Goal: Task Accomplishment & Management: Use online tool/utility

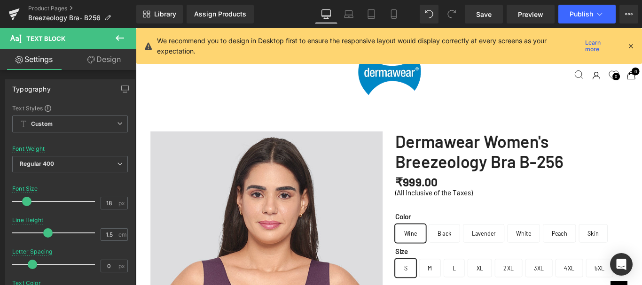
scroll to position [517, 0]
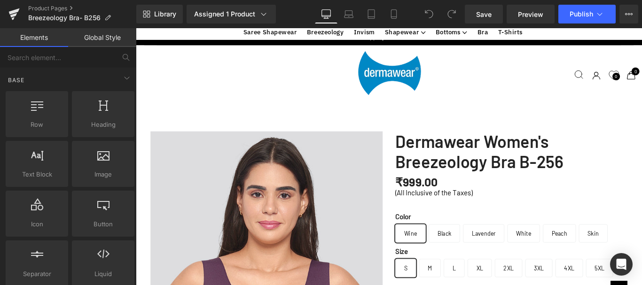
scroll to position [300, 0]
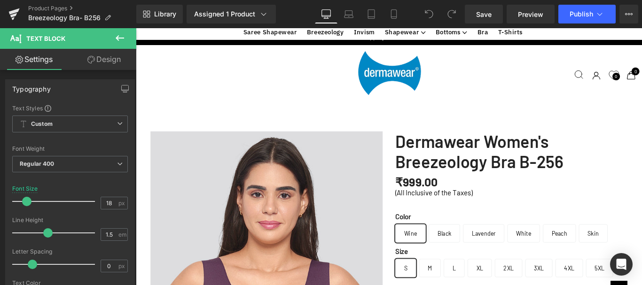
scroll to position [18, 0]
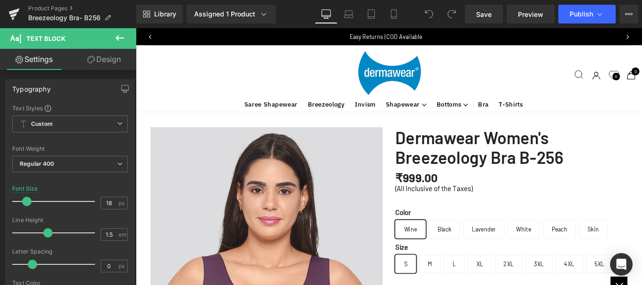
click at [462, 140] on link "Dermawear Women's Breezeology Bra B-256" at bounding box center [557, 162] width 261 height 45
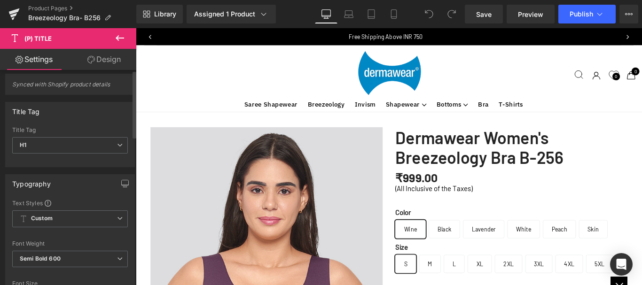
scroll to position [0, 0]
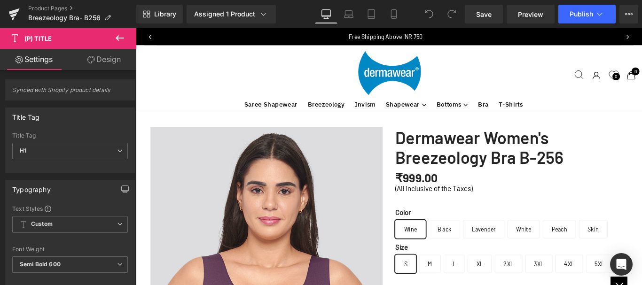
click at [100, 62] on link "Design" at bounding box center [104, 59] width 68 height 21
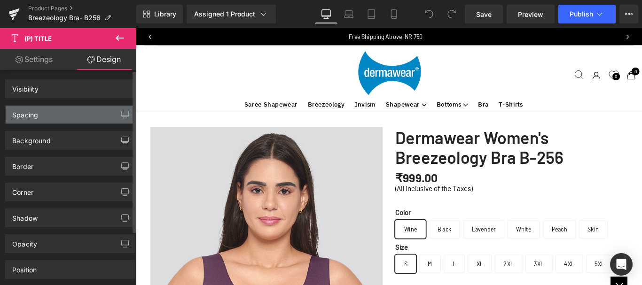
click at [16, 117] on div "Spacing" at bounding box center [25, 112] width 26 height 13
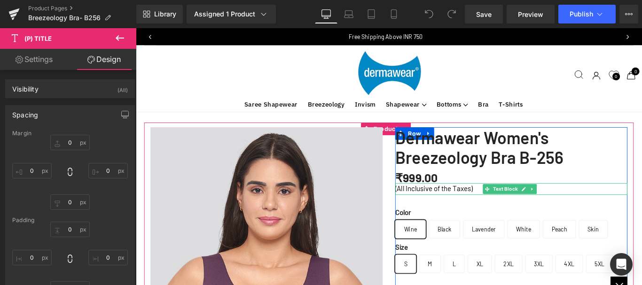
scroll to position [65, 0]
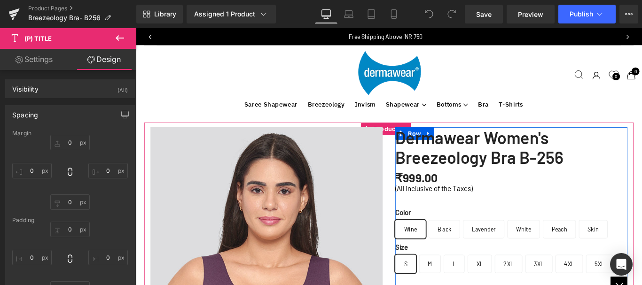
click at [438, 185] on div "₹999.00 ₹999.00 -99800% OFF (P) Price" at bounding box center [557, 196] width 261 height 23
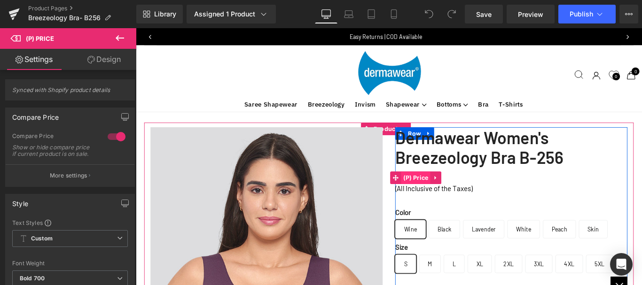
click at [455, 189] on span "(P) Price" at bounding box center [450, 196] width 33 height 14
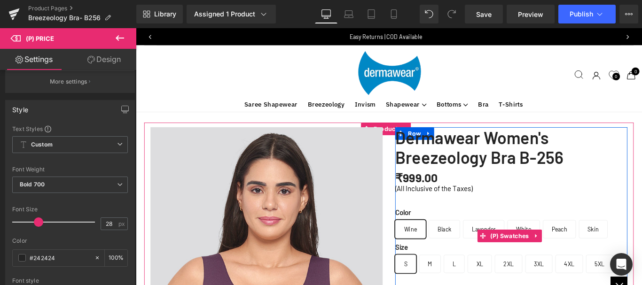
scroll to position [0, 0]
click at [442, 203] on span "(P) Price" at bounding box center [450, 196] width 33 height 14
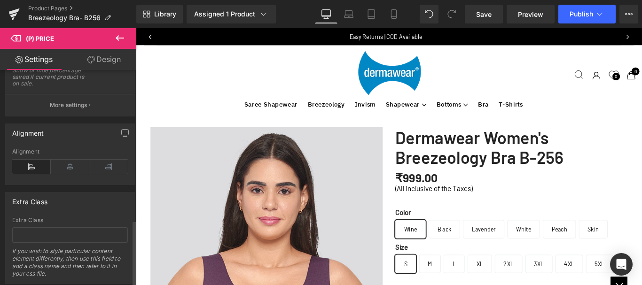
scroll to position [505, 0]
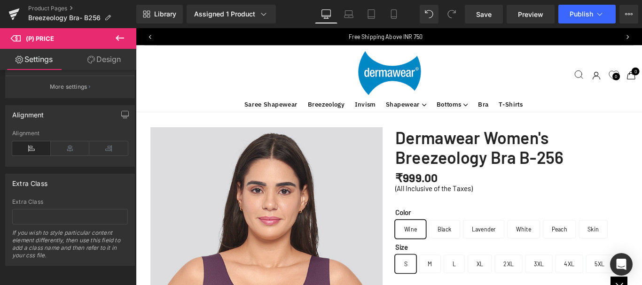
click at [101, 57] on link "Design" at bounding box center [104, 59] width 68 height 21
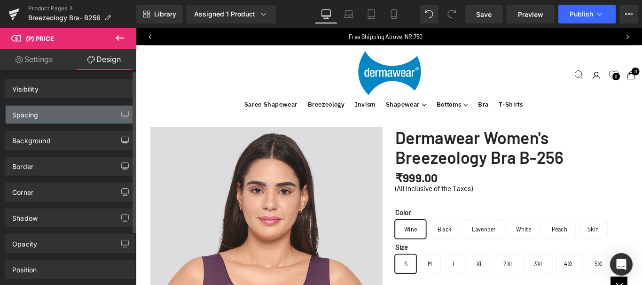
click at [47, 116] on div "Spacing" at bounding box center [70, 115] width 129 height 18
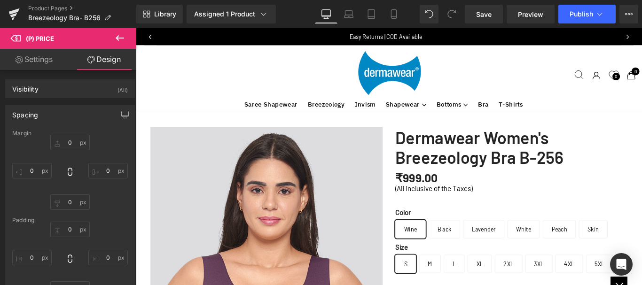
click at [123, 37] on icon at bounding box center [119, 37] width 11 height 11
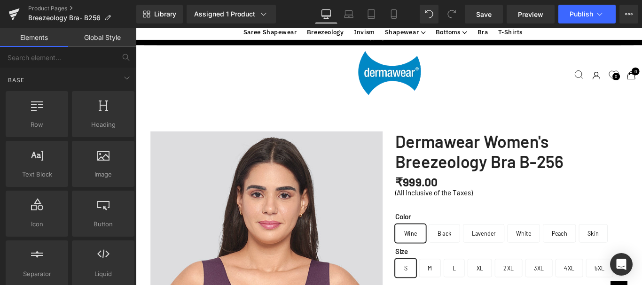
scroll to position [94, 0]
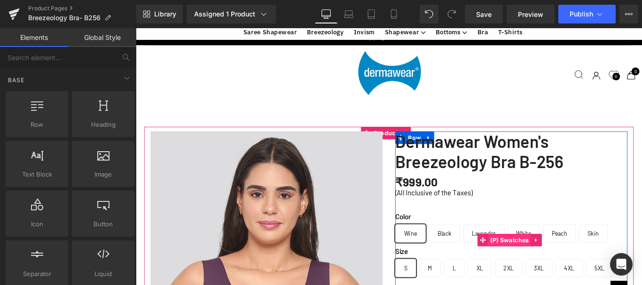
click at [555, 259] on span "(P) Swatches" at bounding box center [555, 266] width 48 height 14
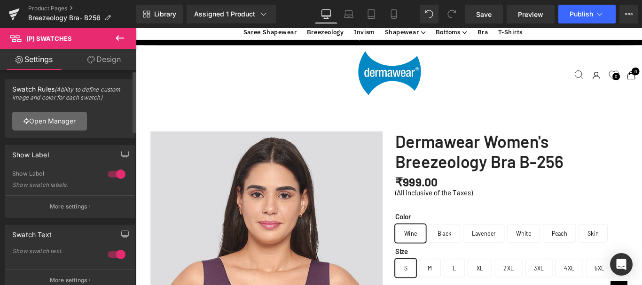
scroll to position [47, 0]
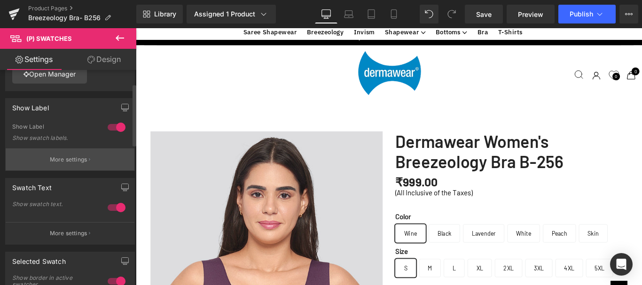
click at [63, 157] on p "More settings" at bounding box center [69, 159] width 38 height 8
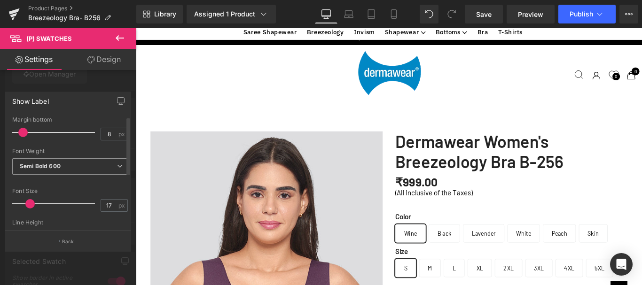
click at [118, 166] on icon at bounding box center [120, 166] width 6 height 6
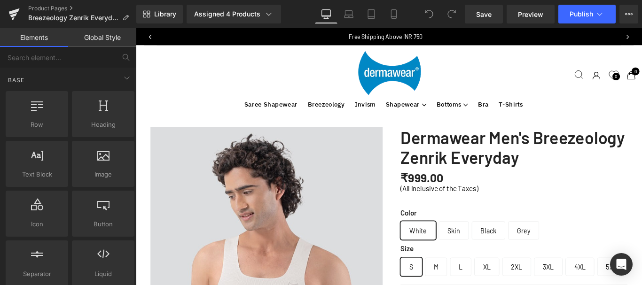
scroll to position [3078, 561]
click at [450, 153] on link "Dermawear Men's Breezeology Zenrik Everyday" at bounding box center [560, 162] width 255 height 45
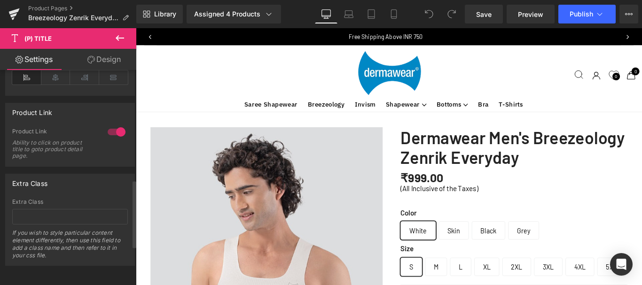
scroll to position [194, 0]
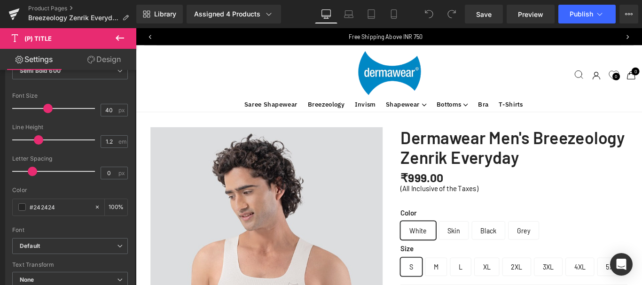
click at [109, 57] on link "Design" at bounding box center [104, 59] width 68 height 21
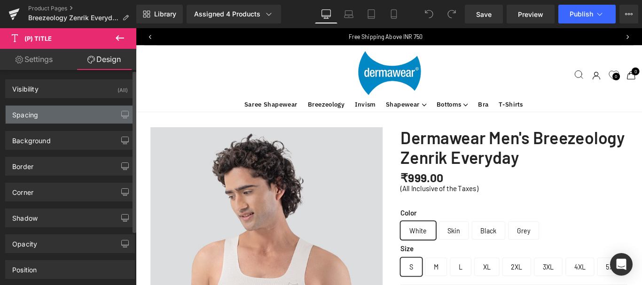
click at [51, 114] on div "Spacing" at bounding box center [70, 115] width 129 height 18
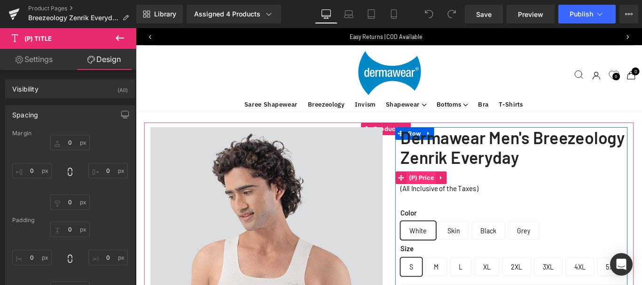
click at [452, 203] on span "(P) Price" at bounding box center [456, 196] width 33 height 14
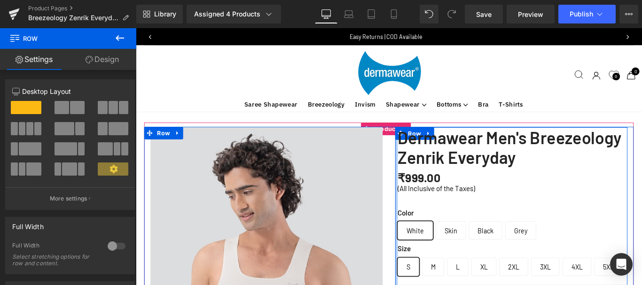
scroll to position [3053, 561]
drag, startPoint x: 428, startPoint y: 156, endPoint x: 622, endPoint y: 41, distance: 225.8
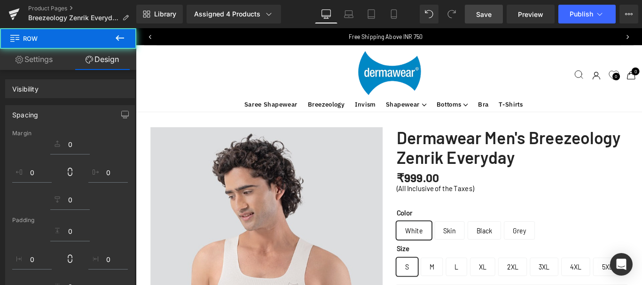
click at [486, 13] on span "Save" at bounding box center [484, 14] width 16 height 10
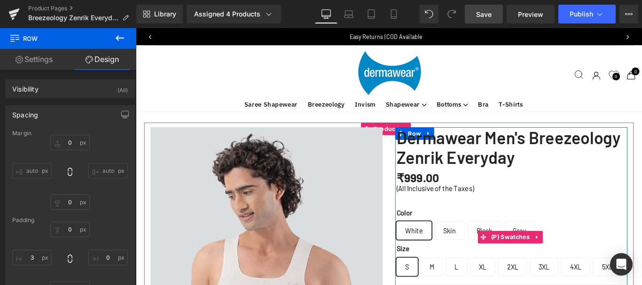
scroll to position [0, 0]
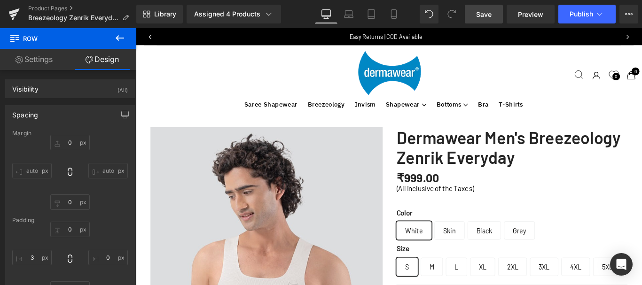
click at [120, 38] on icon at bounding box center [120, 38] width 8 height 6
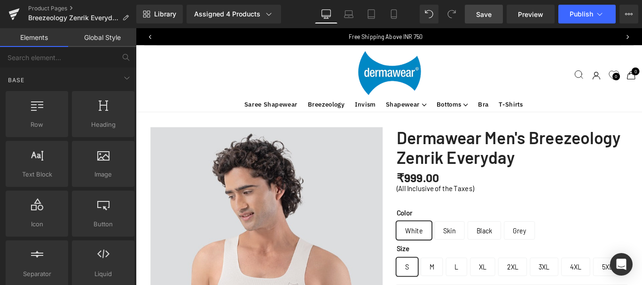
click at [443, 202] on span "(P) Price" at bounding box center [452, 196] width 26 height 11
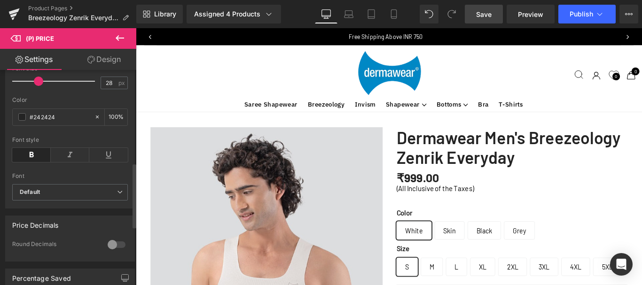
scroll to position [423, 0]
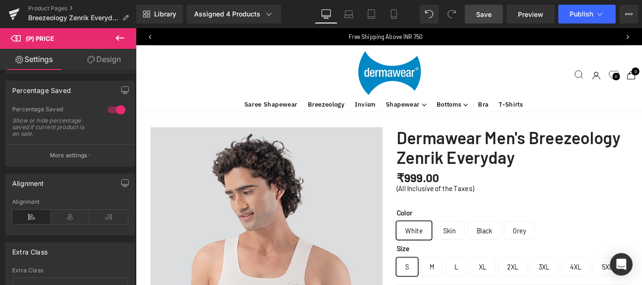
click at [106, 53] on link "Design" at bounding box center [104, 59] width 68 height 21
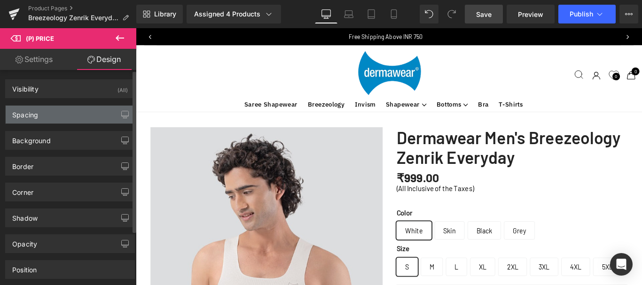
click at [30, 110] on div "Spacing" at bounding box center [25, 112] width 26 height 13
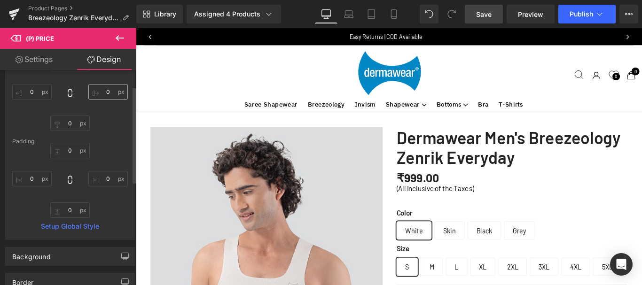
scroll to position [0, 0]
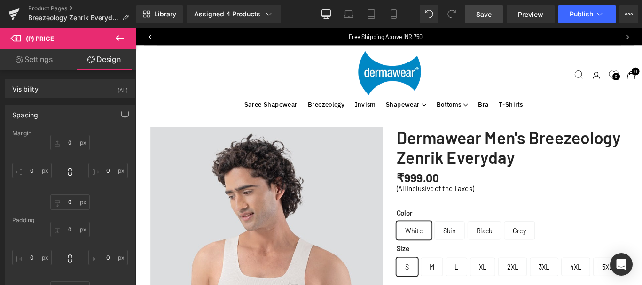
click at [46, 66] on link "Settings" at bounding box center [34, 59] width 68 height 21
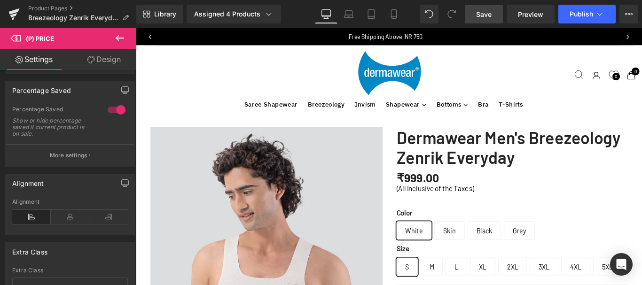
scroll to position [47, 0]
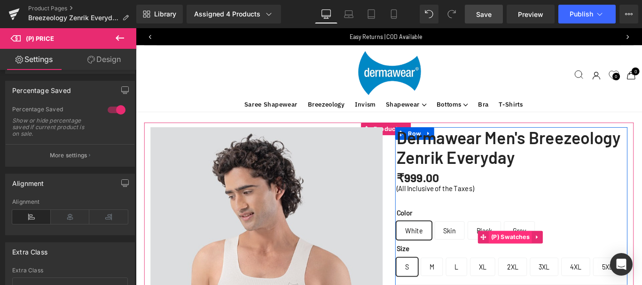
click at [557, 256] on span "(P) Swatches" at bounding box center [556, 263] width 48 height 14
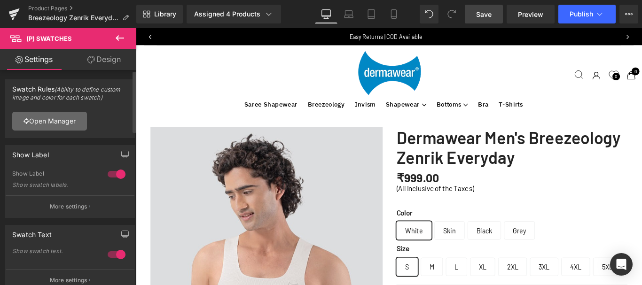
click at [48, 121] on link "Open Manager" at bounding box center [49, 121] width 75 height 19
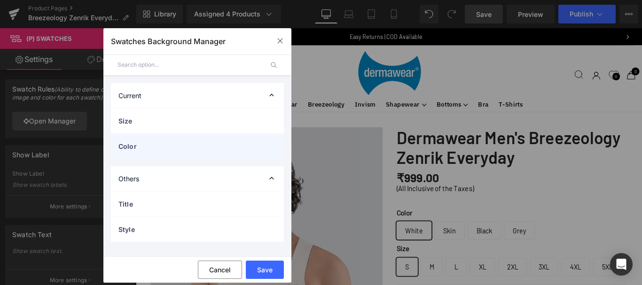
click at [170, 146] on span "Color" at bounding box center [187, 146] width 139 height 10
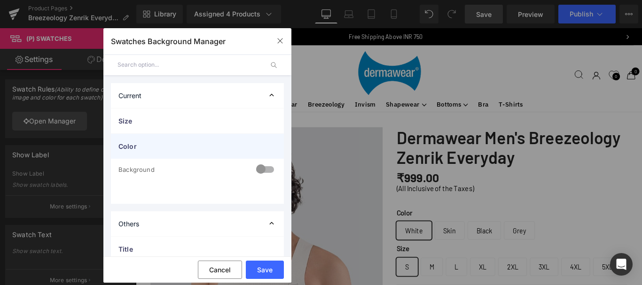
scroll to position [38, 0]
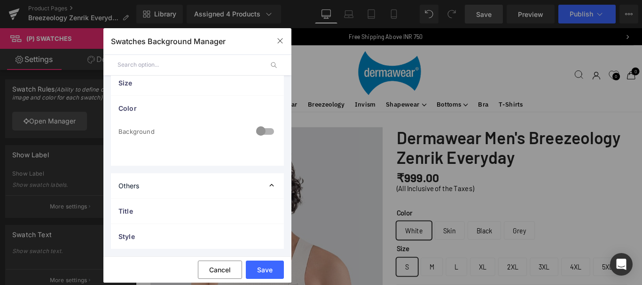
click at [263, 131] on div at bounding box center [265, 132] width 23 height 18
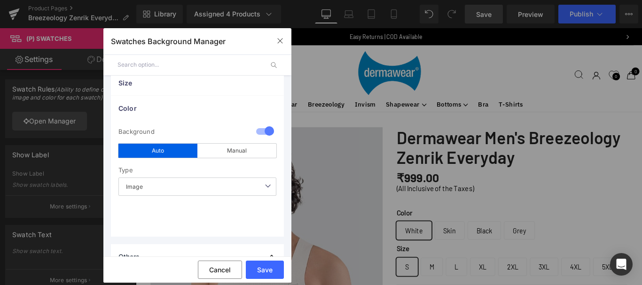
click at [259, 185] on span "Image" at bounding box center [197, 187] width 158 height 18
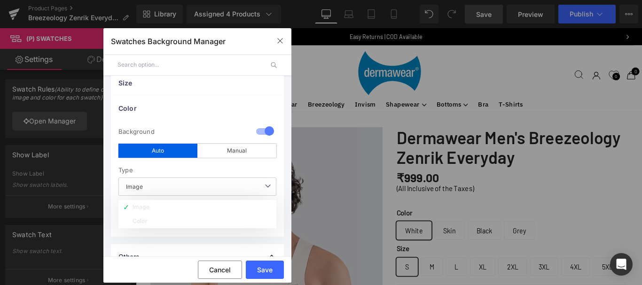
click at [259, 185] on span "Image" at bounding box center [197, 187] width 158 height 18
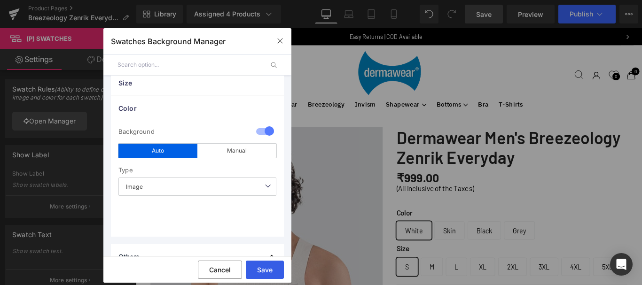
click at [270, 273] on button "Save" at bounding box center [265, 270] width 38 height 18
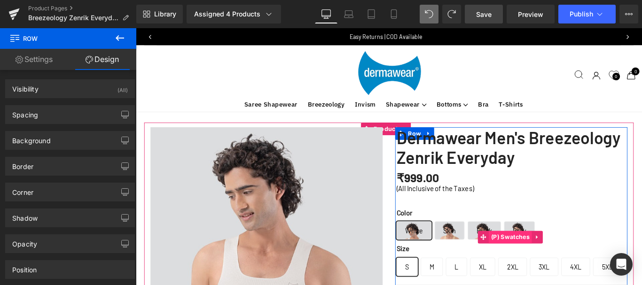
click at [553, 256] on span "(P) Swatches" at bounding box center [556, 263] width 48 height 14
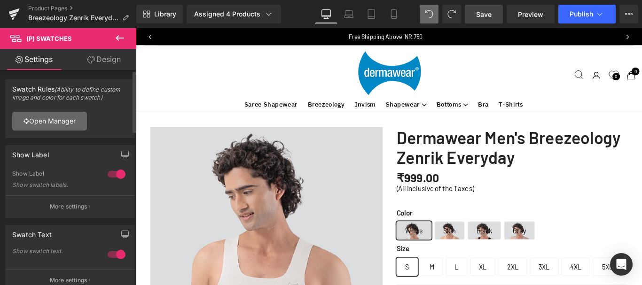
click at [50, 121] on link "Open Manager" at bounding box center [49, 121] width 75 height 19
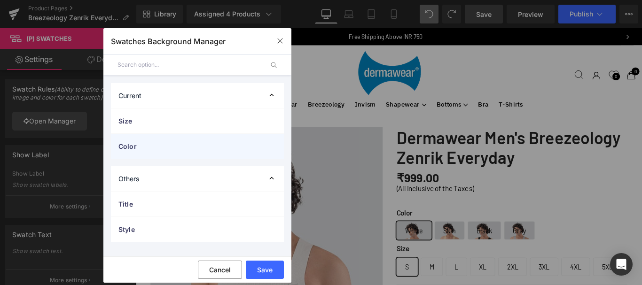
click at [153, 143] on span "Color" at bounding box center [187, 146] width 139 height 10
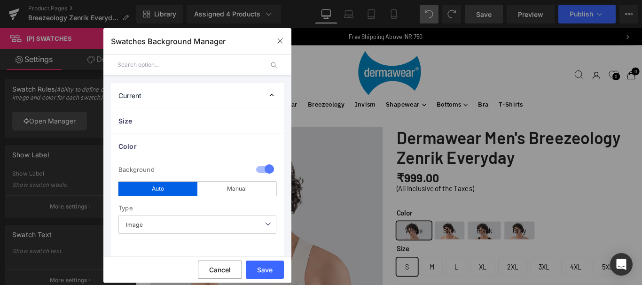
click at [259, 171] on div at bounding box center [265, 170] width 23 height 18
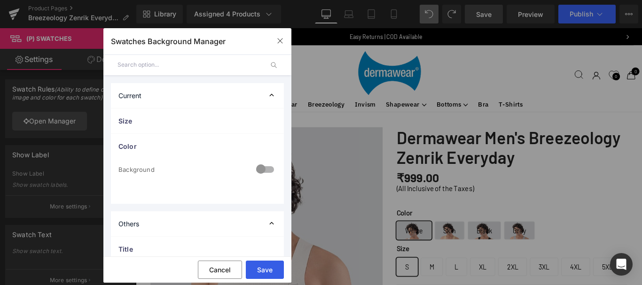
click at [262, 270] on button "Save" at bounding box center [265, 270] width 38 height 18
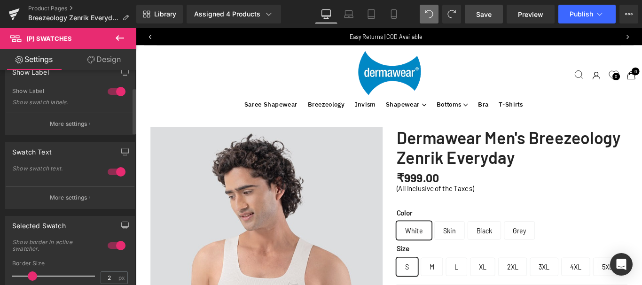
scroll to position [94, 0]
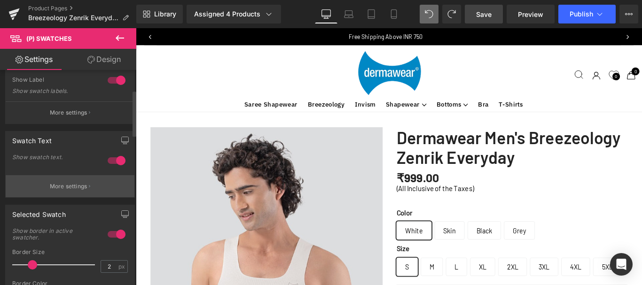
click at [72, 190] on p "More settings" at bounding box center [69, 186] width 38 height 8
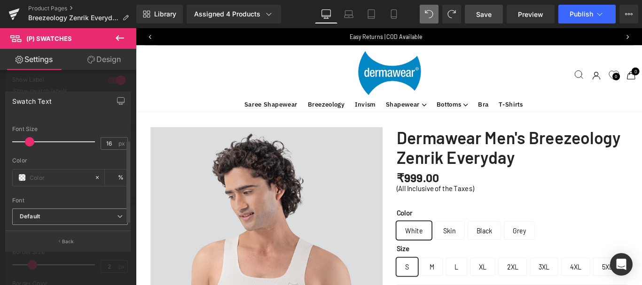
scroll to position [39, 0]
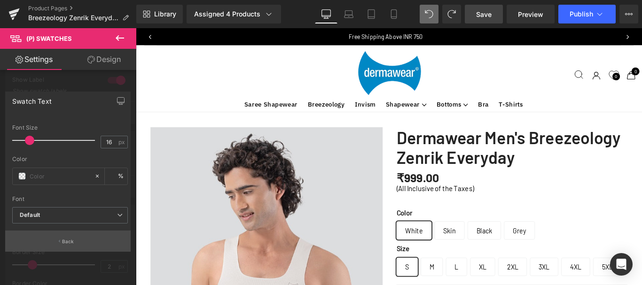
click at [64, 241] on p "Back" at bounding box center [68, 241] width 12 height 7
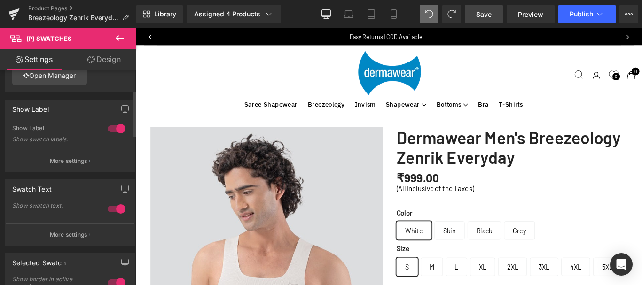
scroll to position [94, 0]
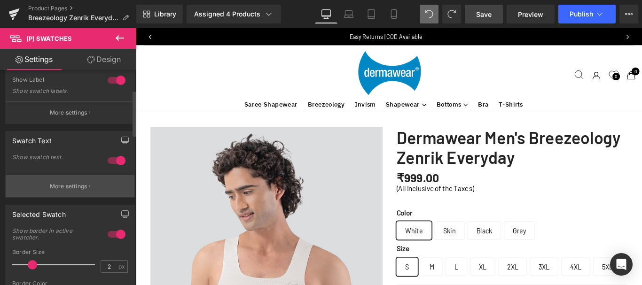
click at [57, 183] on p "More settings" at bounding box center [69, 186] width 38 height 8
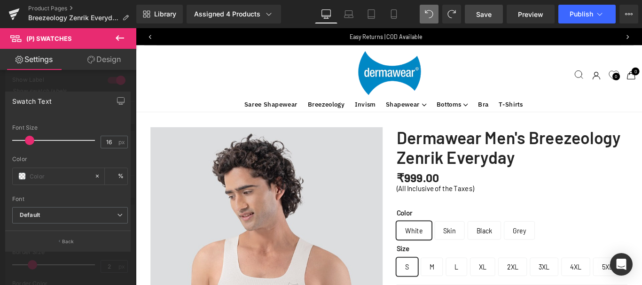
scroll to position [0, 0]
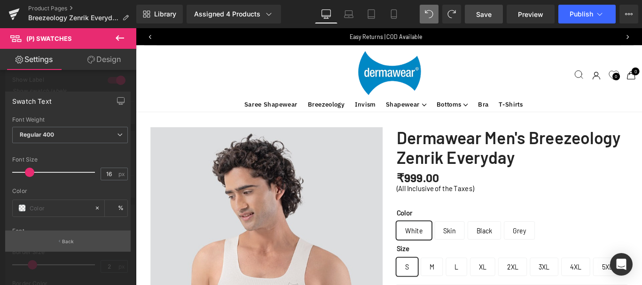
click at [75, 243] on button "Back" at bounding box center [67, 241] width 125 height 21
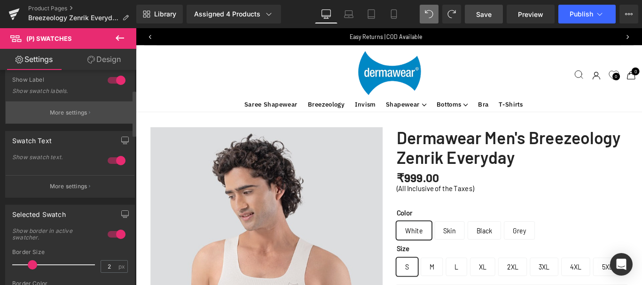
click at [66, 109] on p "More settings" at bounding box center [69, 113] width 38 height 8
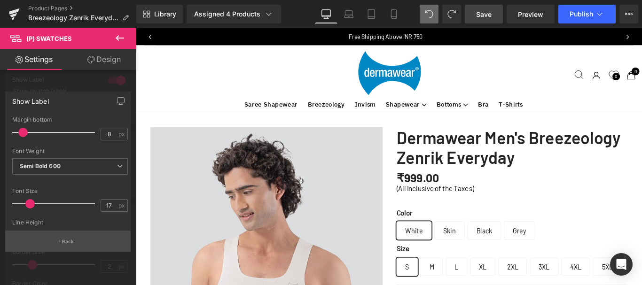
click at [66, 241] on p "Back" at bounding box center [68, 241] width 12 height 7
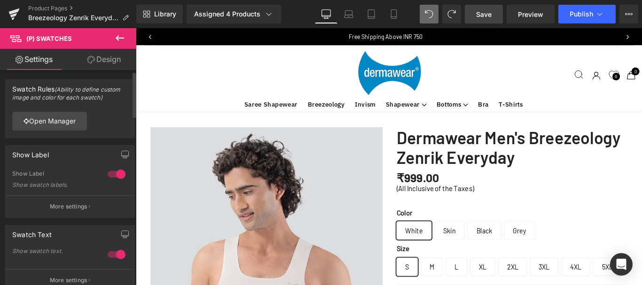
scroll to position [94, 0]
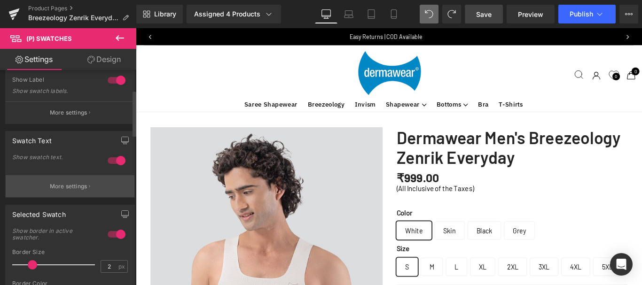
click at [71, 186] on p "More settings" at bounding box center [69, 186] width 38 height 8
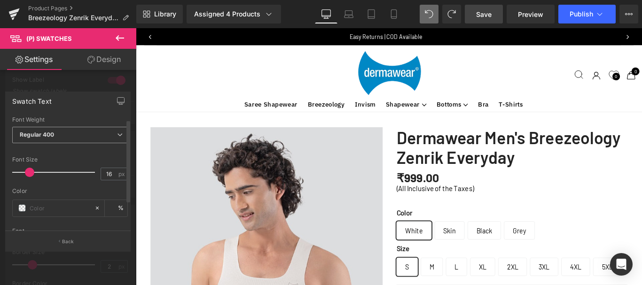
scroll to position [39, 0]
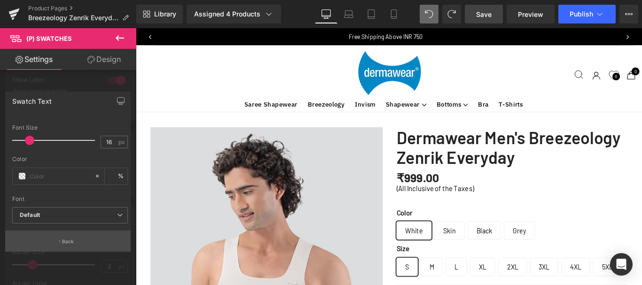
click at [68, 244] on p "Back" at bounding box center [68, 241] width 12 height 7
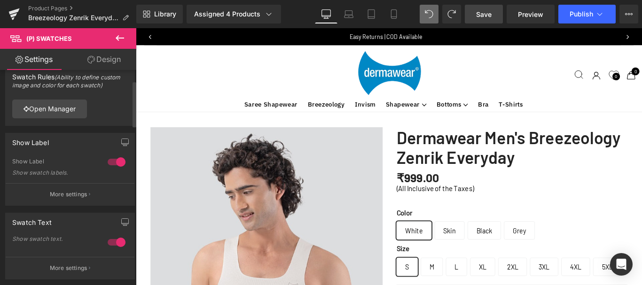
scroll to position [0, 0]
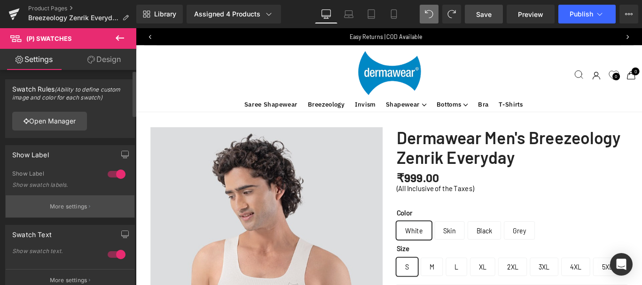
click at [62, 208] on p "More settings" at bounding box center [69, 206] width 38 height 8
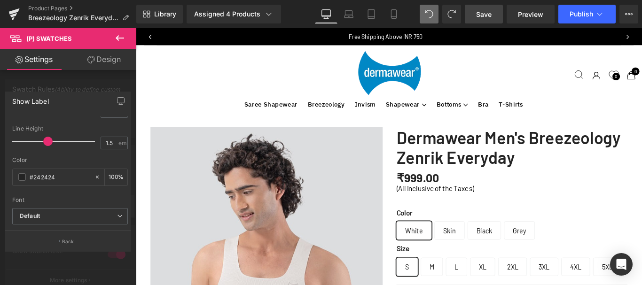
scroll to position [102, 0]
click at [66, 243] on p "Back" at bounding box center [68, 241] width 12 height 7
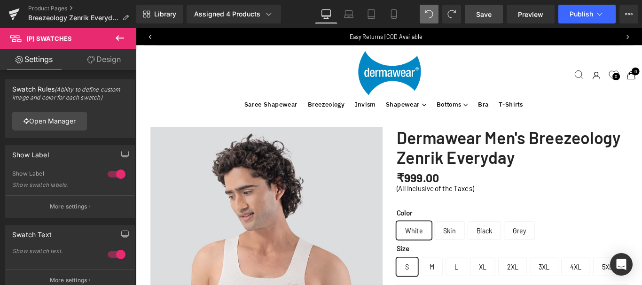
scroll to position [3058, 561]
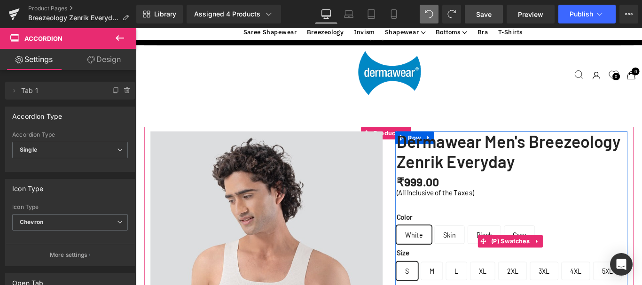
scroll to position [188, 0]
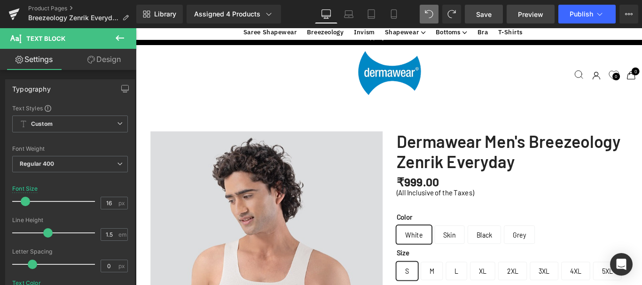
click at [540, 14] on span "Preview" at bounding box center [530, 14] width 25 height 10
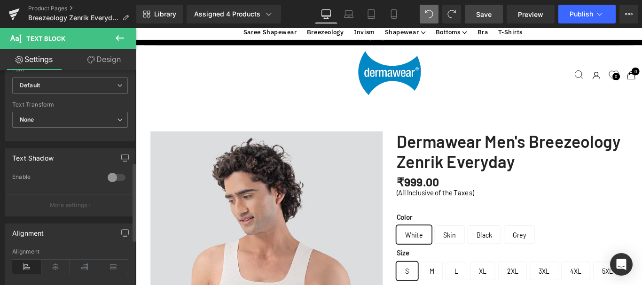
scroll to position [191, 0]
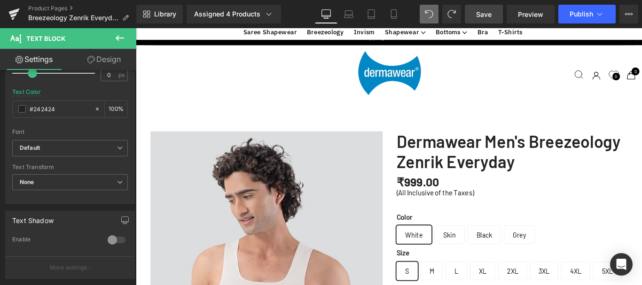
click at [122, 37] on icon at bounding box center [119, 37] width 11 height 11
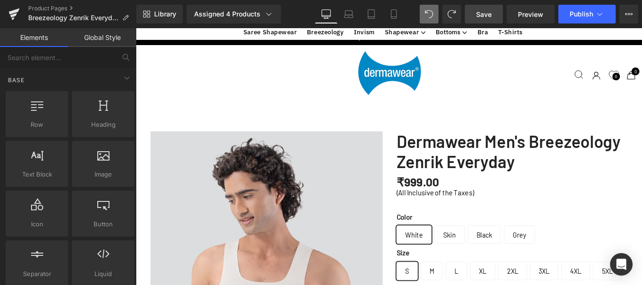
scroll to position [188, 0]
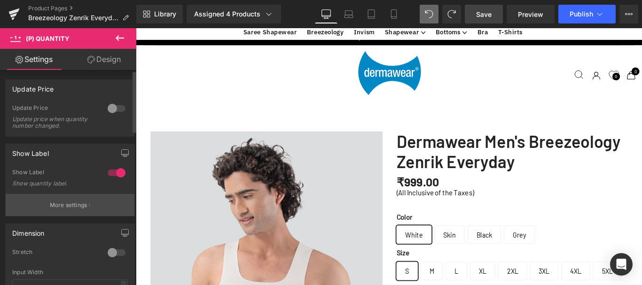
click at [83, 209] on p "More settings" at bounding box center [69, 205] width 38 height 8
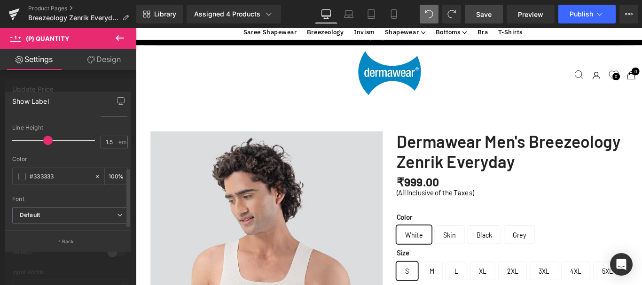
scroll to position [99, 0]
click at [66, 243] on p "Back" at bounding box center [68, 241] width 12 height 7
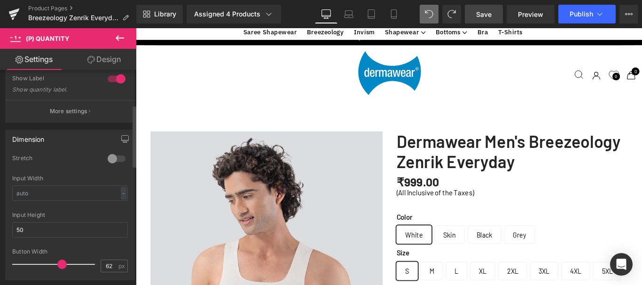
scroll to position [141, 0]
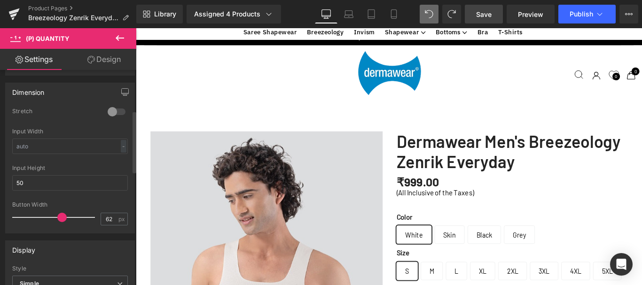
drag, startPoint x: 61, startPoint y: 215, endPoint x: 61, endPoint y: 221, distance: 6.1
click at [61, 221] on span at bounding box center [61, 217] width 9 height 9
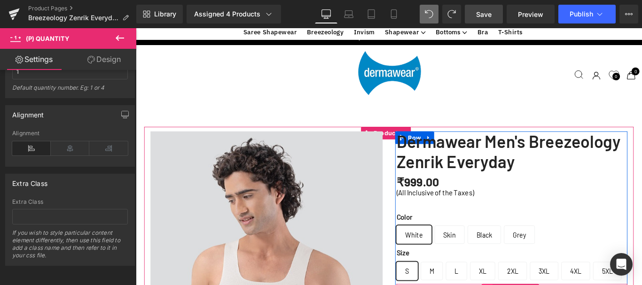
scroll to position [235, 0]
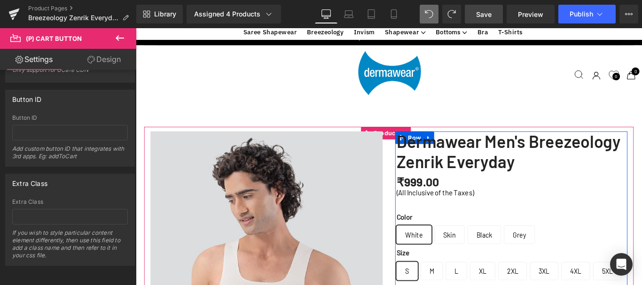
scroll to position [376, 0]
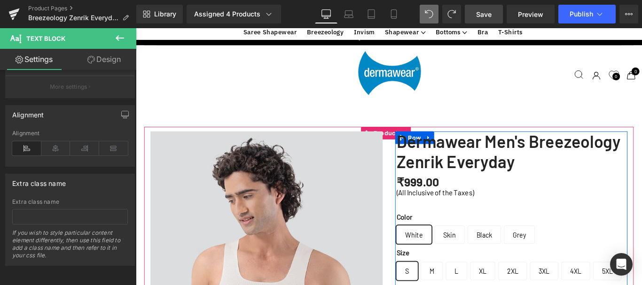
scroll to position [470, 0]
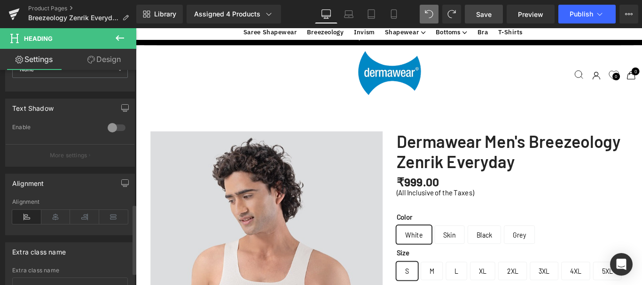
scroll to position [451, 0]
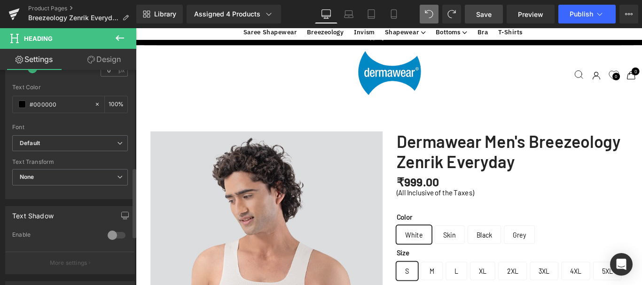
scroll to position [264, 0]
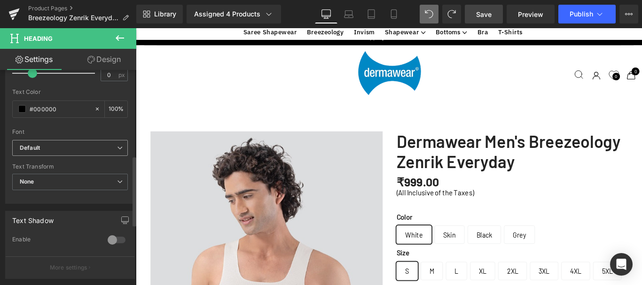
click at [101, 145] on b "Default" at bounding box center [68, 148] width 97 height 8
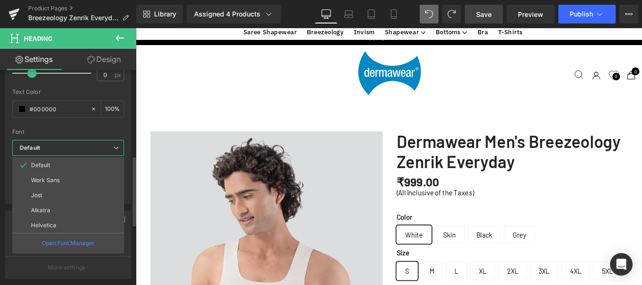
click at [101, 145] on b "Default" at bounding box center [66, 148] width 93 height 8
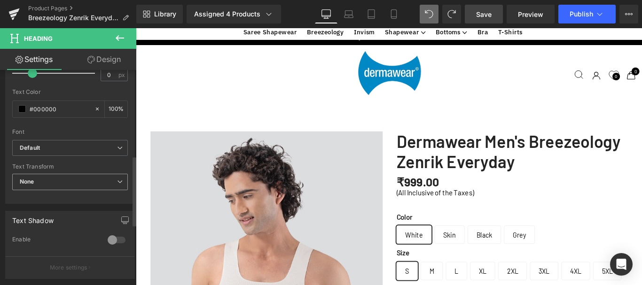
click at [107, 181] on span "None" at bounding box center [70, 182] width 116 height 16
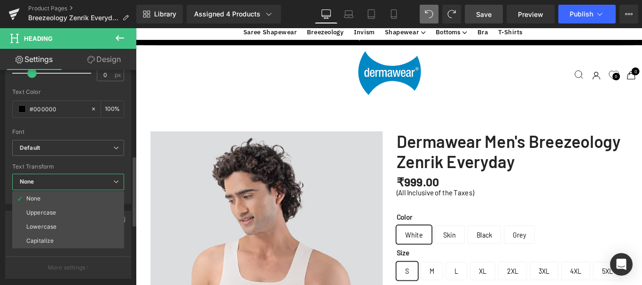
click at [107, 181] on span "None" at bounding box center [68, 182] width 112 height 16
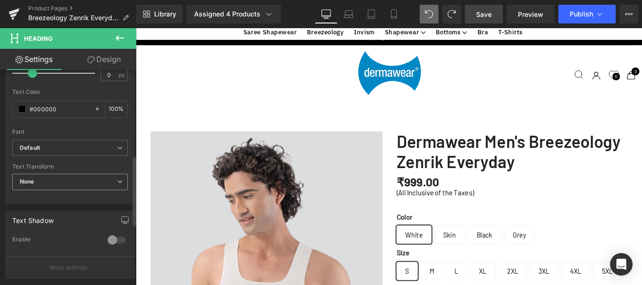
click at [107, 181] on span "None" at bounding box center [70, 182] width 116 height 16
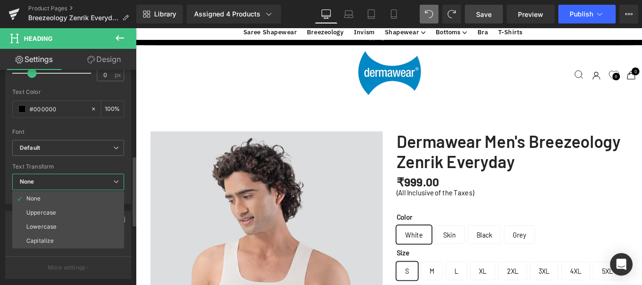
click at [107, 181] on span "None" at bounding box center [68, 182] width 112 height 16
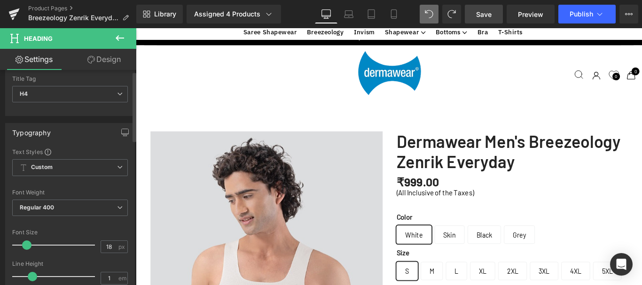
scroll to position [0, 0]
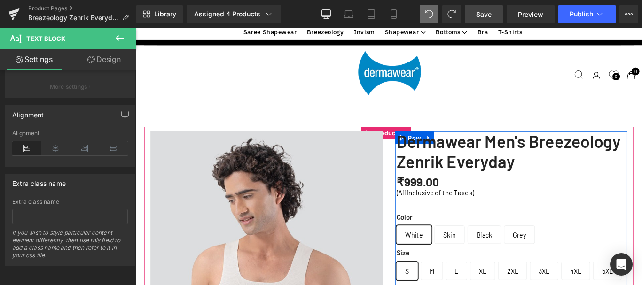
scroll to position [705, 0]
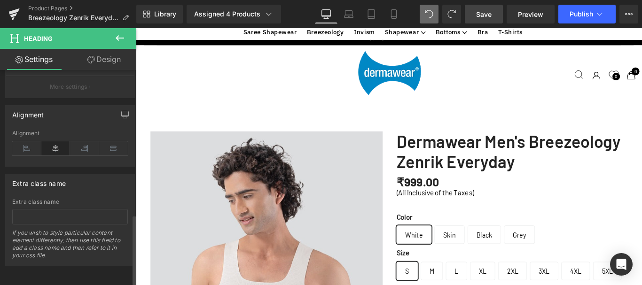
scroll to position [451, 0]
click at [100, 58] on link "Design" at bounding box center [104, 59] width 68 height 21
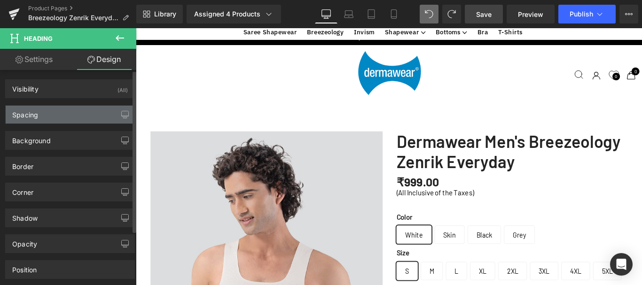
click at [33, 111] on div "Spacing" at bounding box center [25, 112] width 26 height 13
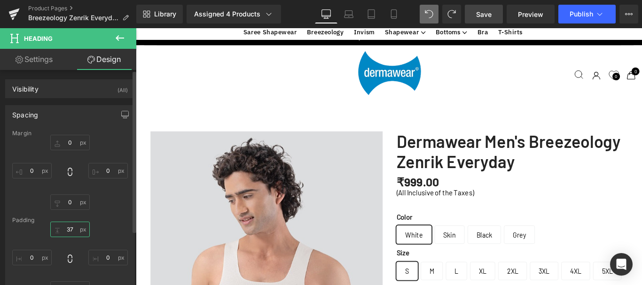
click at [70, 229] on input "text" at bounding box center [69, 230] width 39 height 16
type input "35"
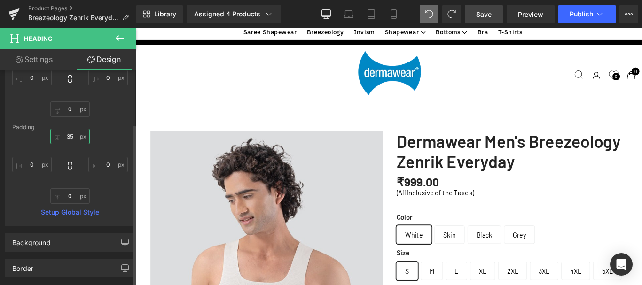
scroll to position [94, 0]
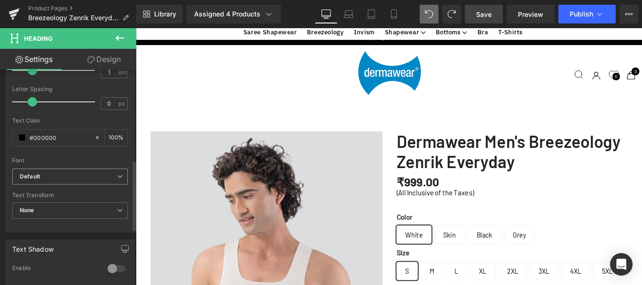
scroll to position [329, 0]
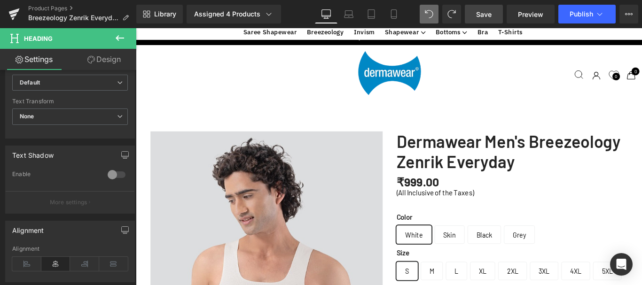
click at [109, 59] on link "Design" at bounding box center [104, 59] width 68 height 21
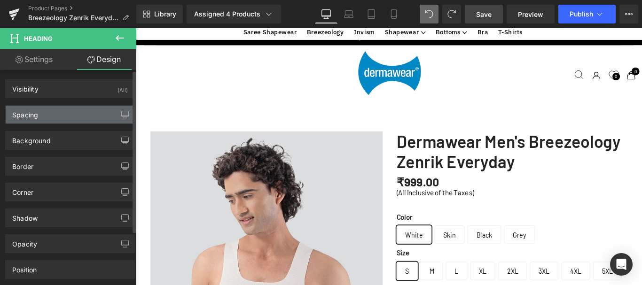
click at [54, 115] on div "Spacing" at bounding box center [70, 115] width 129 height 18
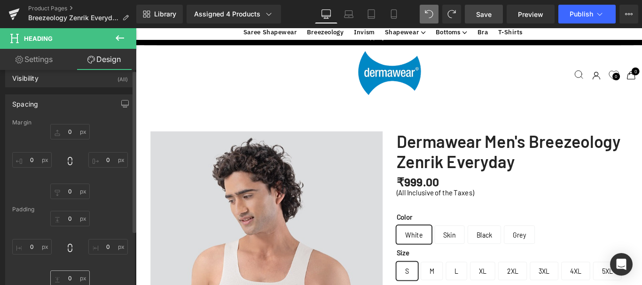
scroll to position [0, 0]
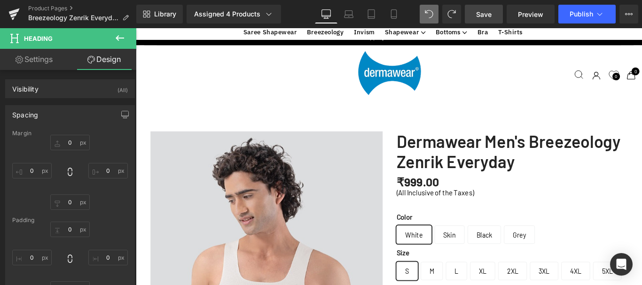
click at [34, 52] on link "Settings" at bounding box center [34, 59] width 68 height 21
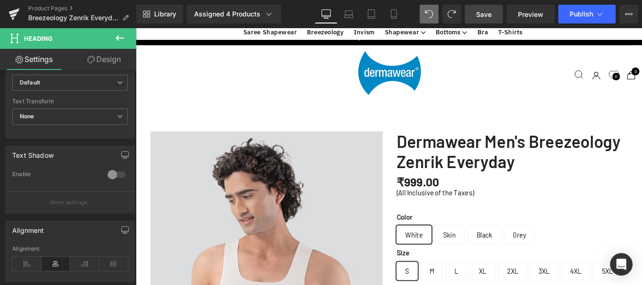
scroll to position [940, 0]
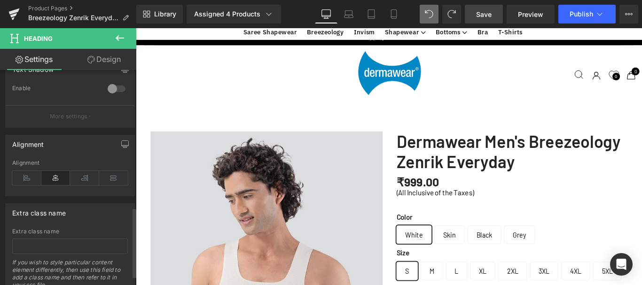
scroll to position [423, 0]
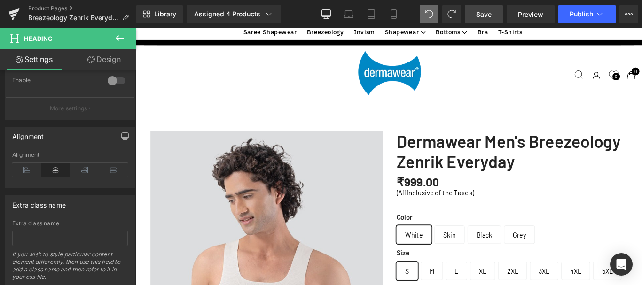
click at [108, 61] on link "Design" at bounding box center [104, 59] width 68 height 21
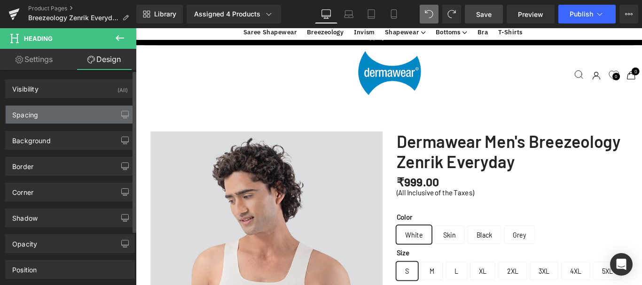
click at [41, 111] on div "Spacing" at bounding box center [70, 115] width 129 height 18
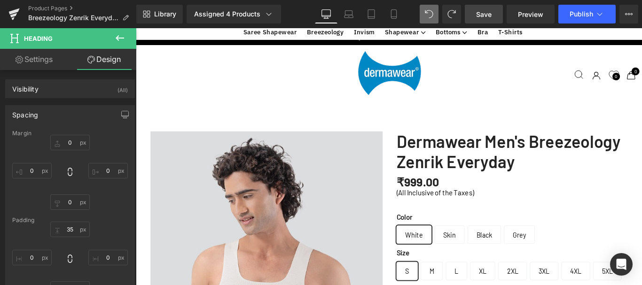
scroll to position [1080, 0]
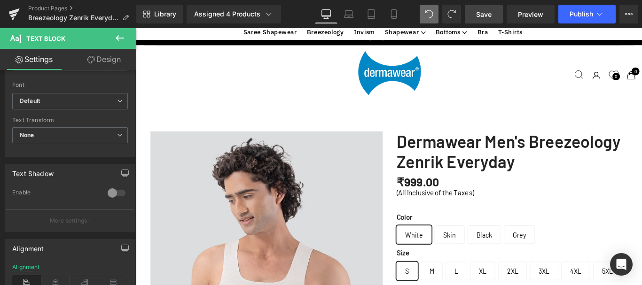
scroll to position [1550, 0]
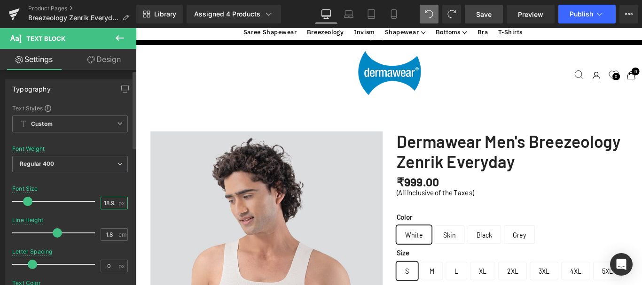
click at [106, 200] on input "18.98" at bounding box center [109, 203] width 16 height 12
click at [106, 203] on input "18" at bounding box center [109, 203] width 16 height 12
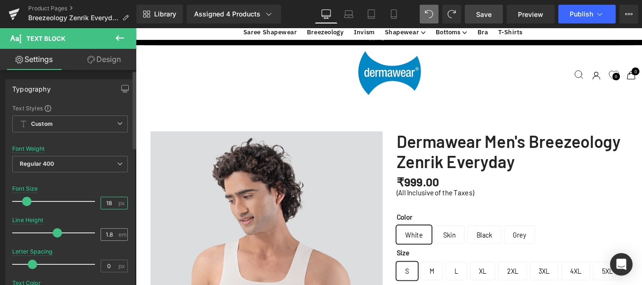
type input "18"
click at [106, 234] on input "1.8" at bounding box center [109, 235] width 16 height 12
click at [105, 234] on input "1.8" at bounding box center [109, 235] width 16 height 12
type input "1.5"
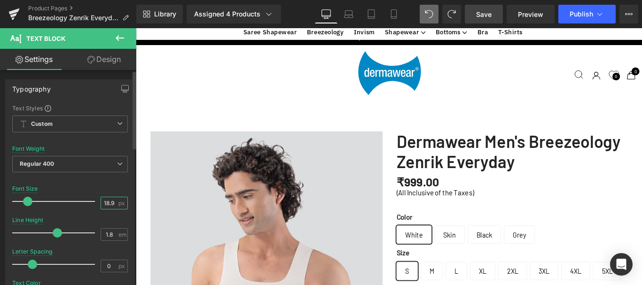
click at [104, 202] on input "18.98" at bounding box center [109, 203] width 16 height 12
type input "18"
click at [106, 233] on input "1.8" at bounding box center [109, 235] width 16 height 12
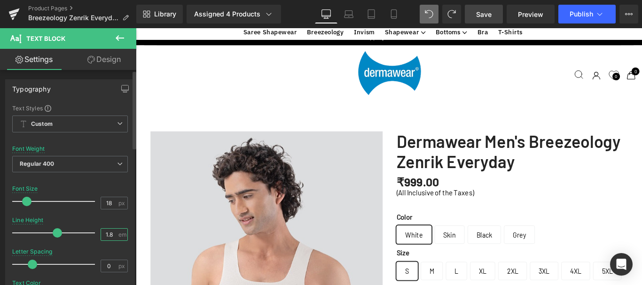
click at [106, 233] on input "1.8" at bounding box center [109, 235] width 16 height 12
type input "1.5"
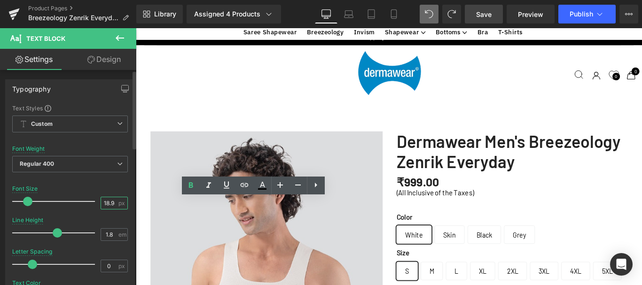
click at [107, 203] on input "18.98" at bounding box center [109, 203] width 16 height 12
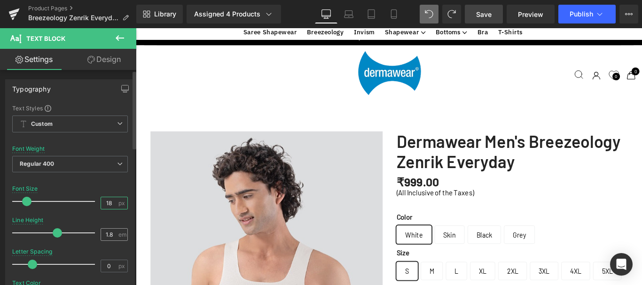
type input "18"
click at [105, 233] on input "1.8" at bounding box center [109, 235] width 16 height 12
type input "1.5"
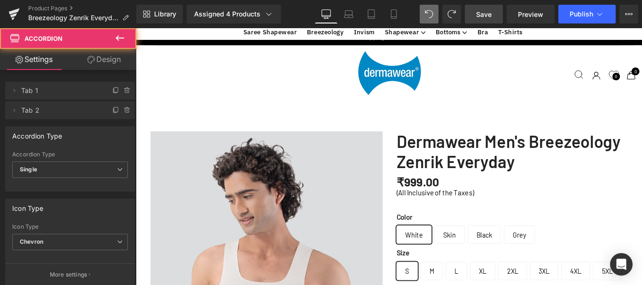
scroll to position [3033, 561]
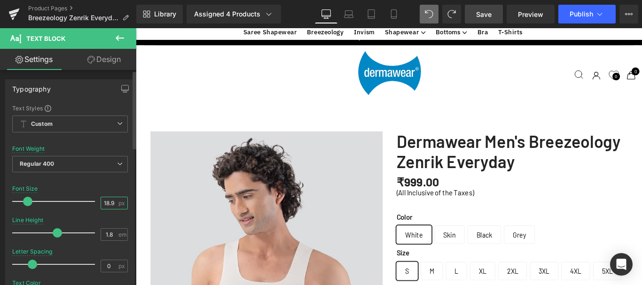
click at [108, 204] on input "18.98" at bounding box center [109, 203] width 16 height 12
type input "18"
click at [107, 235] on input "1.8" at bounding box center [109, 235] width 16 height 12
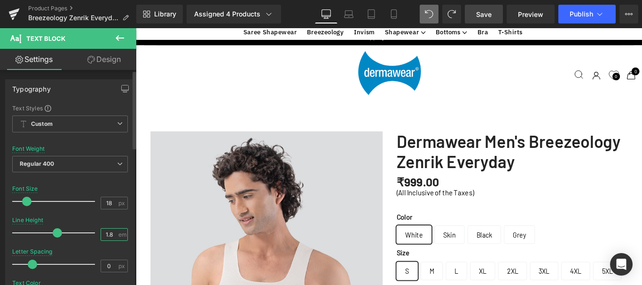
click at [107, 235] on input "1.8" at bounding box center [109, 235] width 16 height 12
type input "1.5"
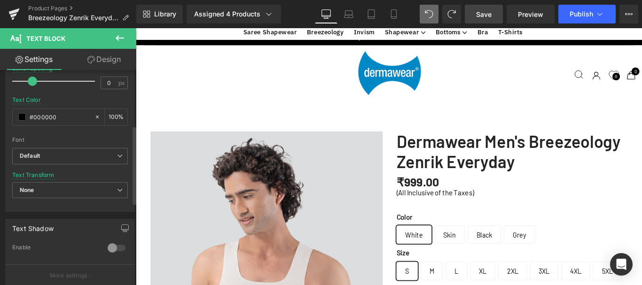
scroll to position [188, 0]
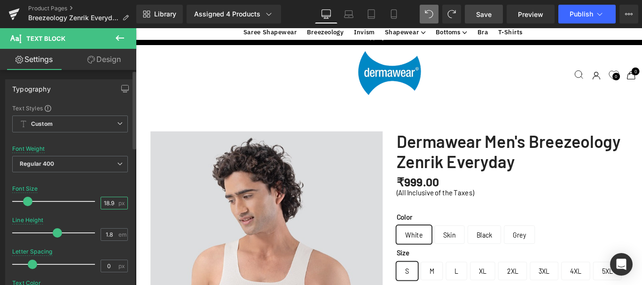
click at [108, 202] on input "18.98" at bounding box center [109, 203] width 16 height 12
type input "18"
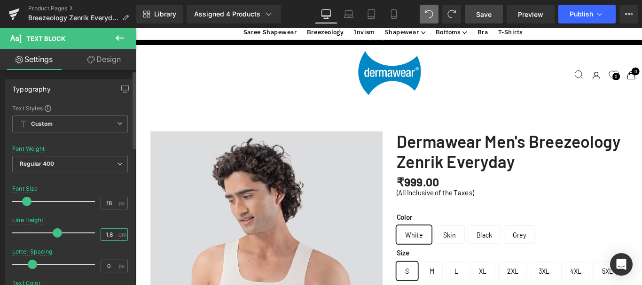
click at [103, 232] on input "1.8" at bounding box center [109, 235] width 16 height 12
type input "1.5"
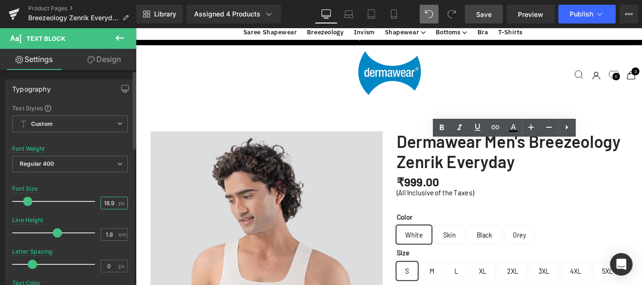
click at [106, 202] on input "18.98" at bounding box center [109, 203] width 16 height 12
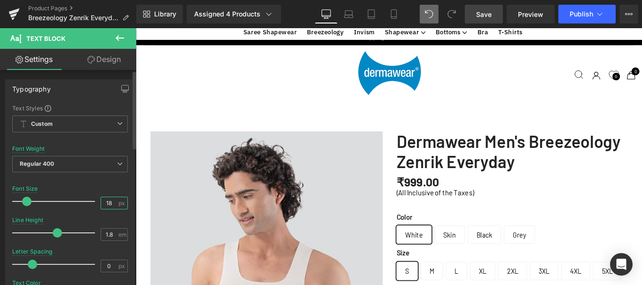
scroll to position [3026, 561]
type input "18"
click at [106, 232] on input "1.8" at bounding box center [109, 235] width 16 height 12
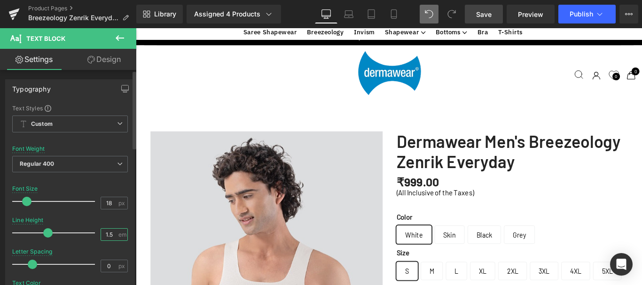
scroll to position [3016, 561]
type input "1.5"
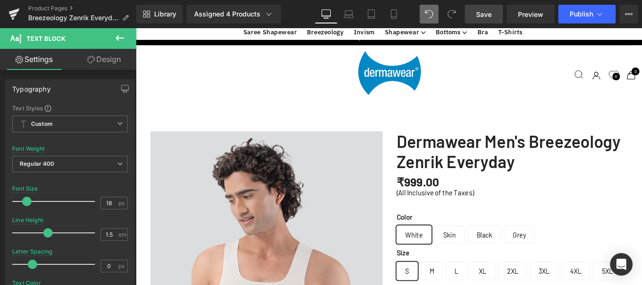
drag, startPoint x: 432, startPoint y: 162, endPoint x: 444, endPoint y: 162, distance: 12.2
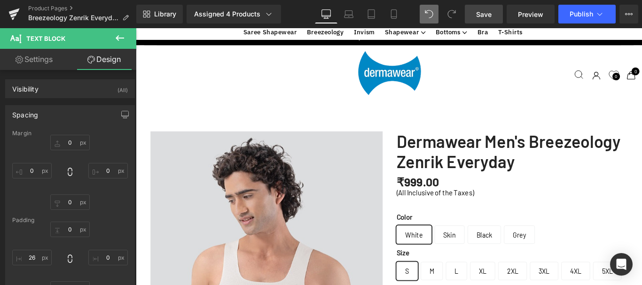
click at [29, 61] on link "Settings" at bounding box center [34, 59] width 68 height 21
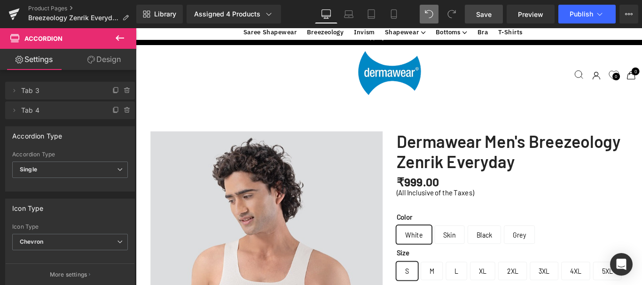
scroll to position [2974, 561]
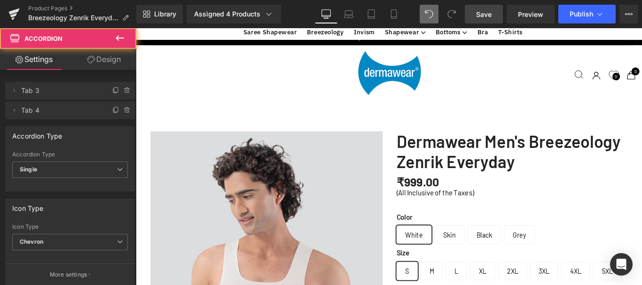
scroll to position [2997, 561]
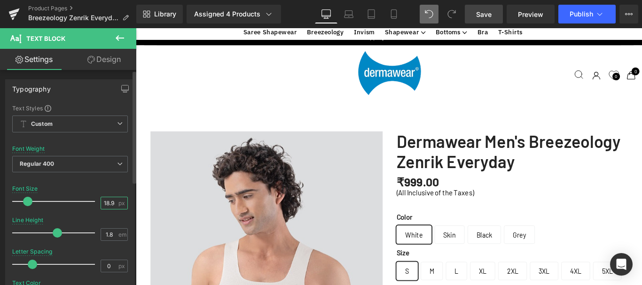
click at [107, 204] on input "18.98" at bounding box center [109, 203] width 16 height 12
type input "18"
click at [105, 235] on input "1.8" at bounding box center [109, 235] width 16 height 12
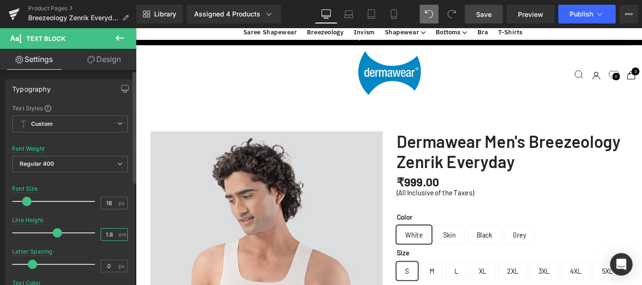
click at [105, 235] on input "1.8" at bounding box center [109, 235] width 16 height 12
type input "1.5"
drag, startPoint x: 431, startPoint y: 189, endPoint x: 444, endPoint y: 189, distance: 12.7
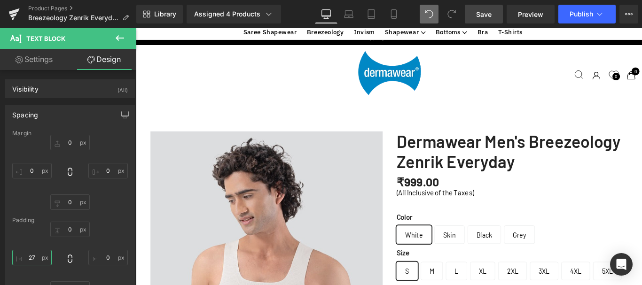
click at [33, 256] on input "27" at bounding box center [31, 258] width 39 height 16
type input "26"
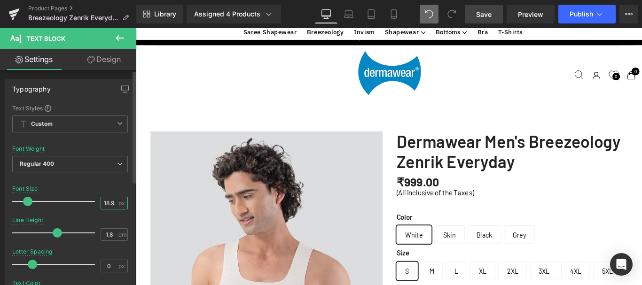
click at [107, 201] on input "18.98" at bounding box center [109, 203] width 16 height 12
type input "18"
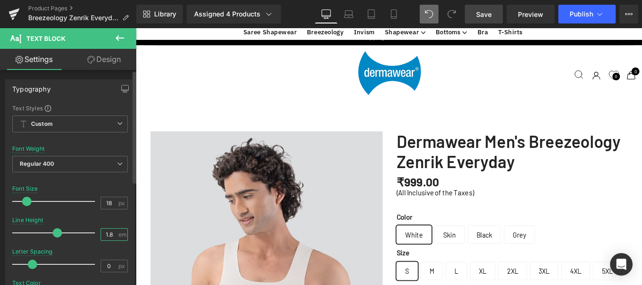
click at [104, 232] on input "1.8" at bounding box center [109, 235] width 16 height 12
type input "1.5"
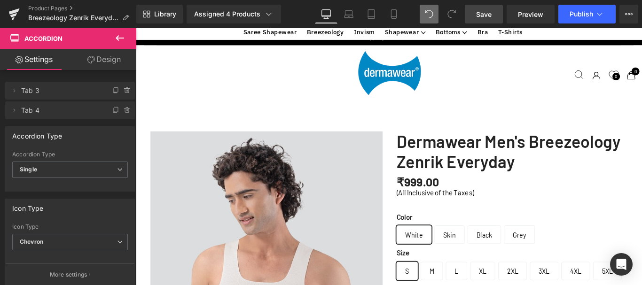
scroll to position [2974, 561]
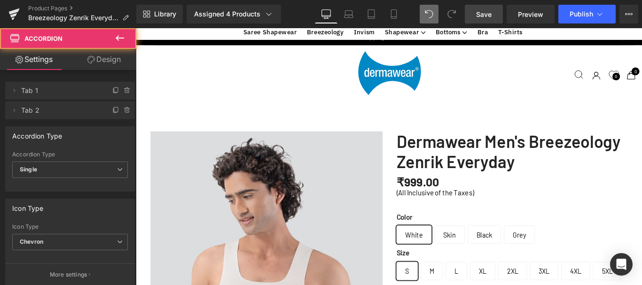
scroll to position [2948, 561]
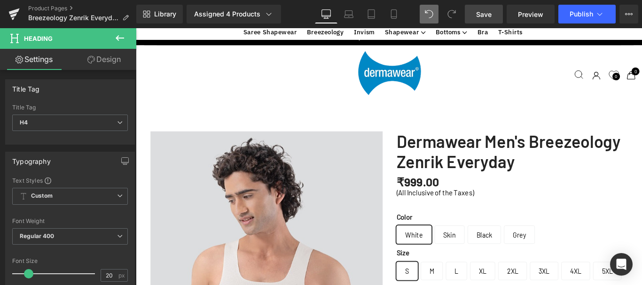
scroll to position [940, 0]
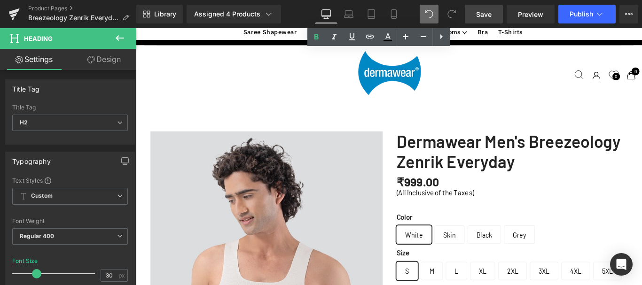
scroll to position [1503, 0]
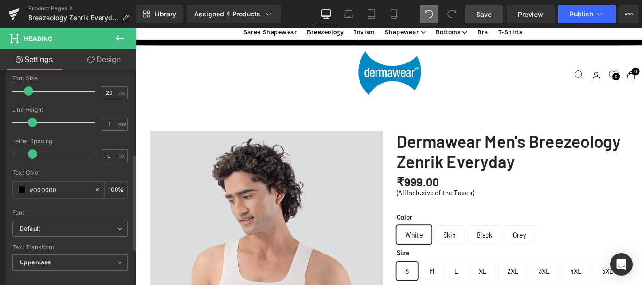
scroll to position [188, 0]
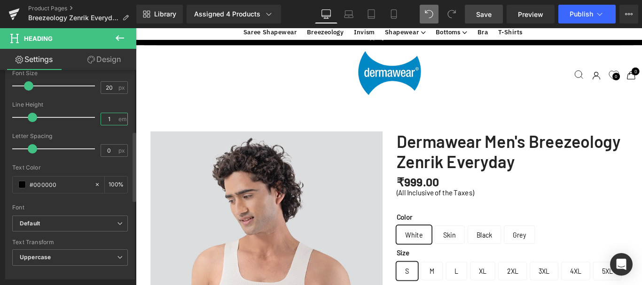
click at [110, 118] on input "1" at bounding box center [109, 119] width 16 height 12
type input "1.5"
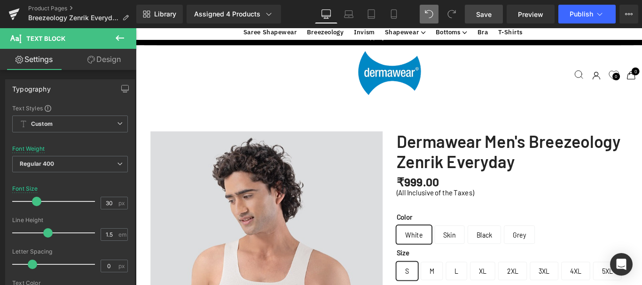
scroll to position [893, 0]
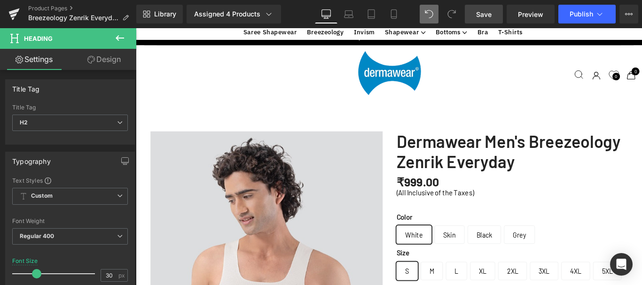
scroll to position [611, 0]
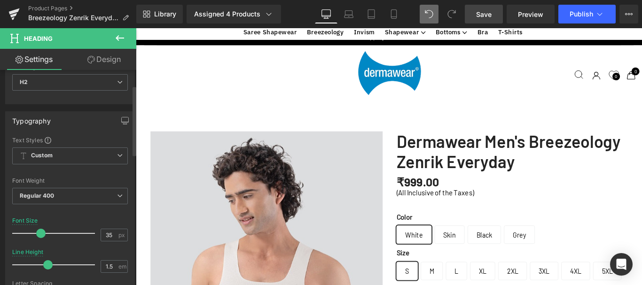
scroll to position [47, 0]
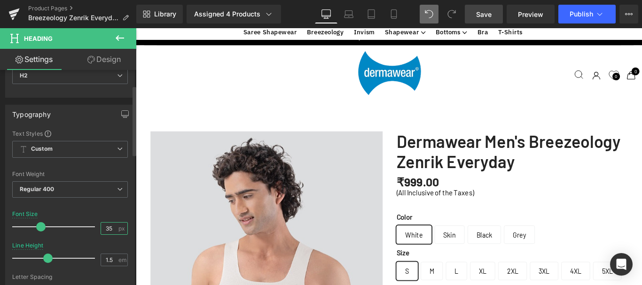
click at [109, 228] on input "35" at bounding box center [109, 229] width 16 height 12
type input "30"
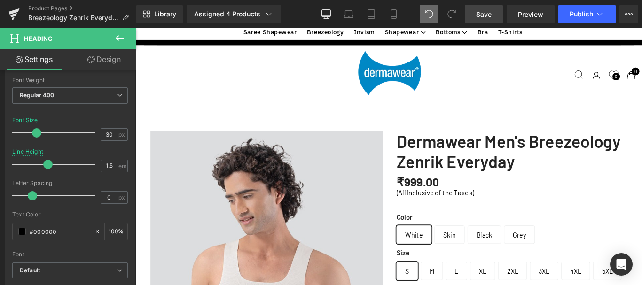
scroll to position [1691, 0]
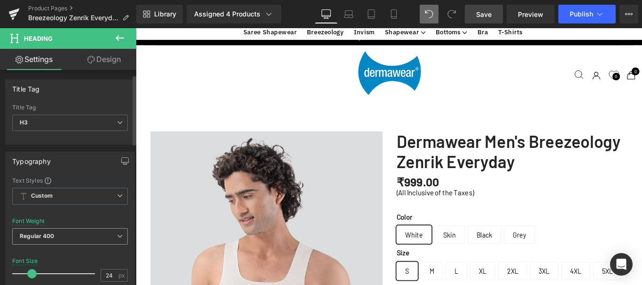
scroll to position [47, 0]
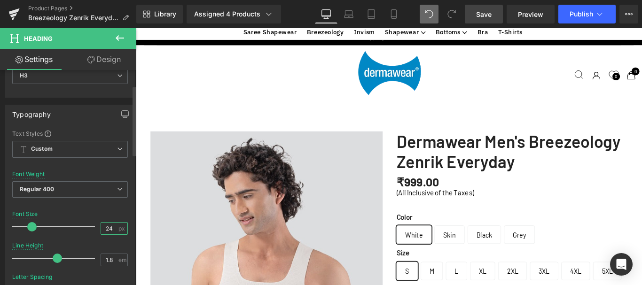
click at [109, 229] on input "24" at bounding box center [109, 229] width 16 height 12
click at [109, 229] on input "22" at bounding box center [109, 229] width 16 height 12
type input "24"
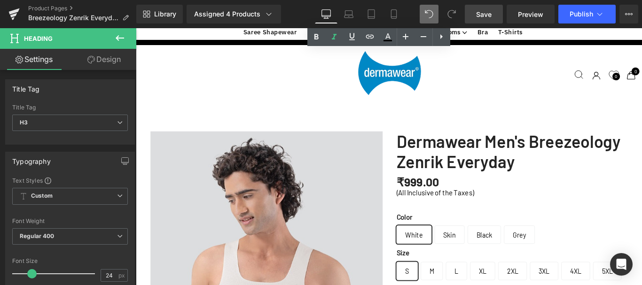
scroll to position [1644, 0]
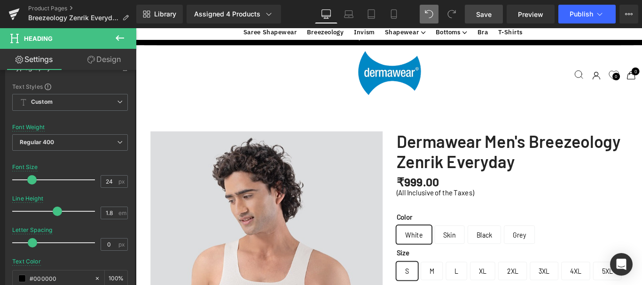
scroll to position [1738, 0]
click at [105, 212] on input "1.8" at bounding box center [109, 213] width 16 height 12
type input "1.5"
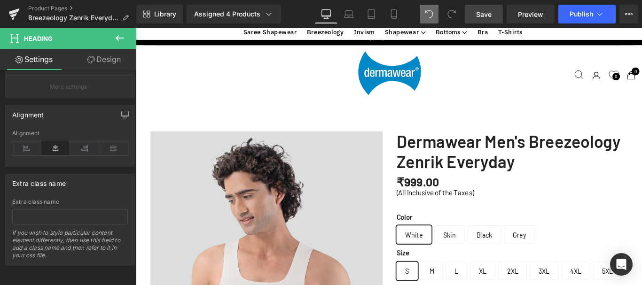
scroll to position [1973, 0]
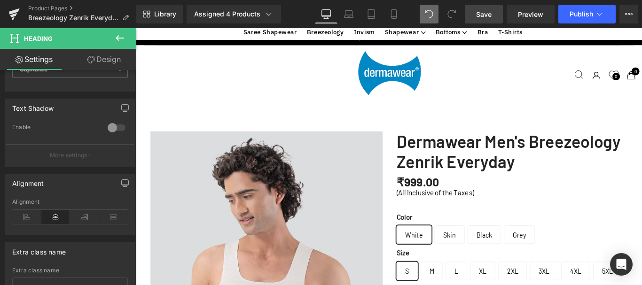
scroll to position [1738, 0]
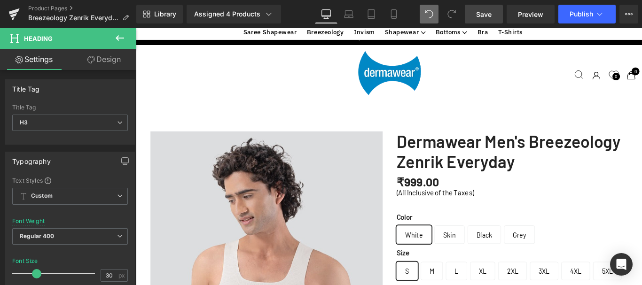
scroll to position [2934, 561]
drag, startPoint x: 469, startPoint y: 115, endPoint x: 461, endPoint y: 104, distance: 13.4
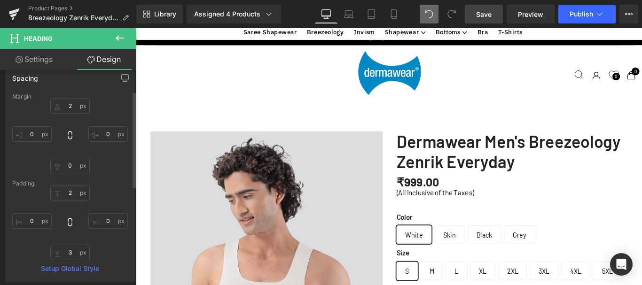
scroll to position [47, 0]
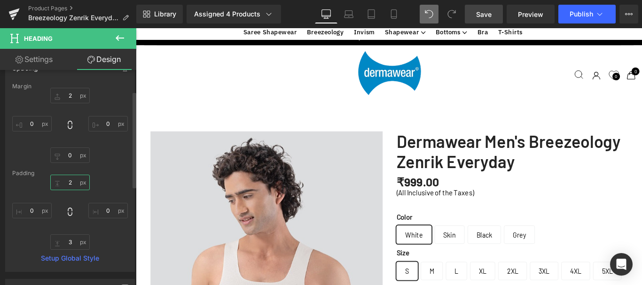
click at [68, 181] on input "2" at bounding box center [69, 183] width 39 height 16
type input "5"
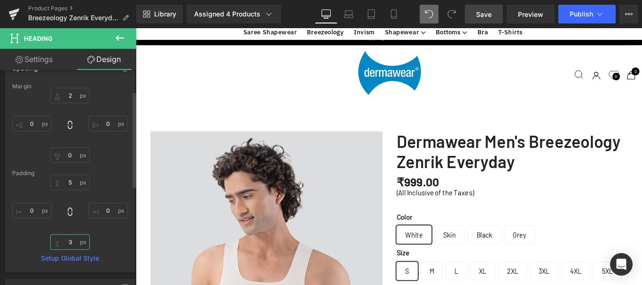
click at [69, 243] on input "3" at bounding box center [69, 242] width 39 height 16
type input "5"
click at [69, 96] on input "2" at bounding box center [69, 96] width 39 height 16
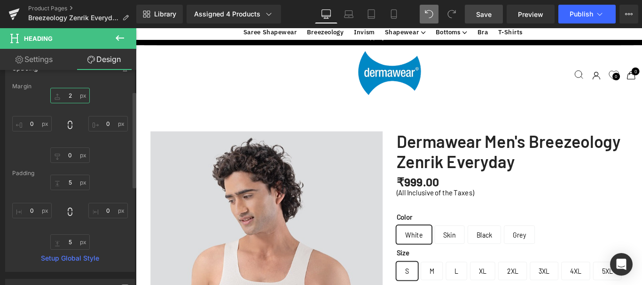
click at [69, 96] on input "2" at bounding box center [69, 96] width 39 height 16
type input "1"
click at [68, 155] on input "0" at bounding box center [69, 156] width 39 height 16
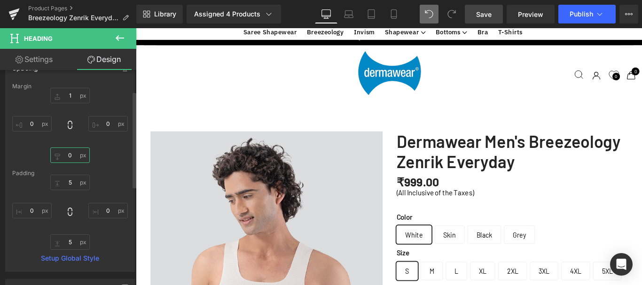
click at [68, 155] on input "0" at bounding box center [69, 156] width 39 height 16
type input "1"
drag, startPoint x: 405, startPoint y: 252, endPoint x: 391, endPoint y: 168, distance: 85.7
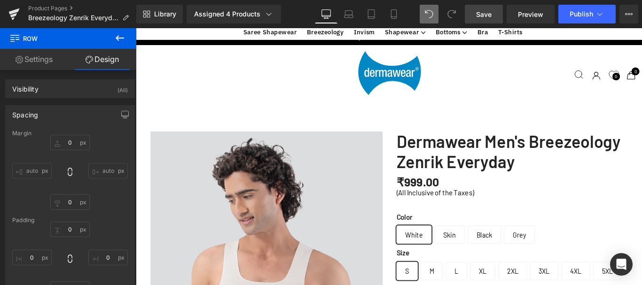
scroll to position [2020, 0]
click at [487, 16] on span "Save" at bounding box center [484, 14] width 16 height 10
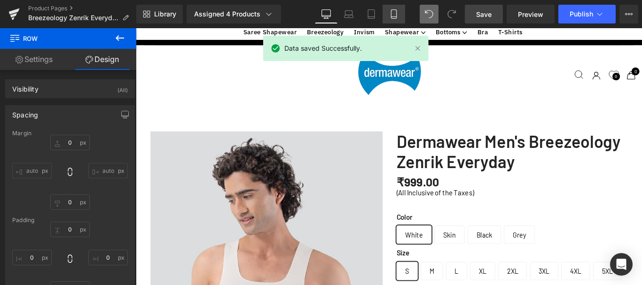
click at [396, 15] on icon at bounding box center [393, 14] width 5 height 9
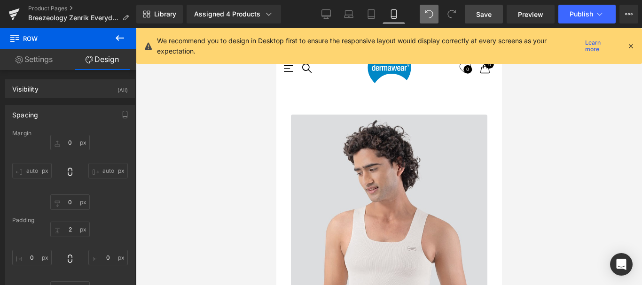
scroll to position [3701, 218]
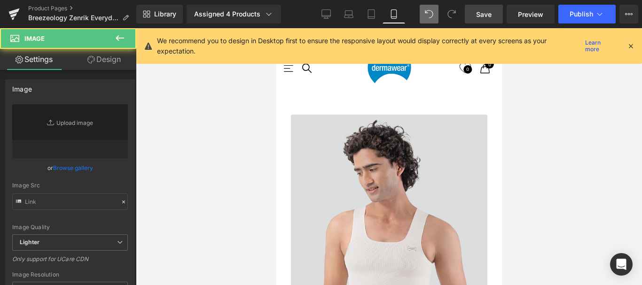
scroll to position [3734, 218]
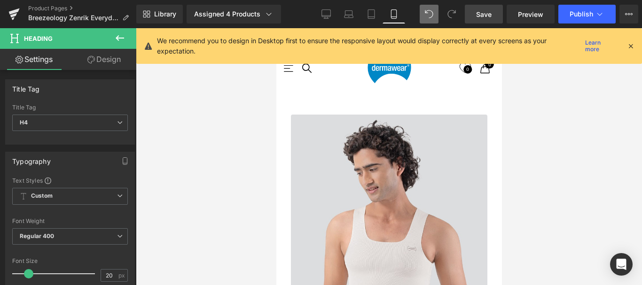
scroll to position [141, 0]
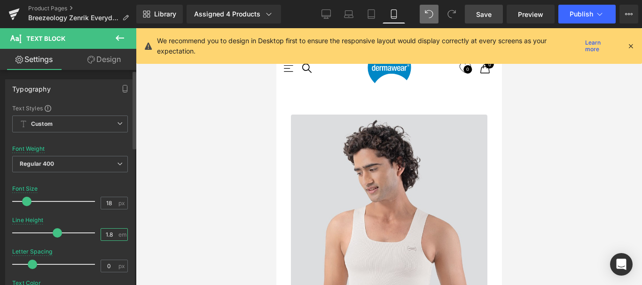
click at [106, 235] on input "1.8" at bounding box center [109, 235] width 16 height 12
type input "1.5"
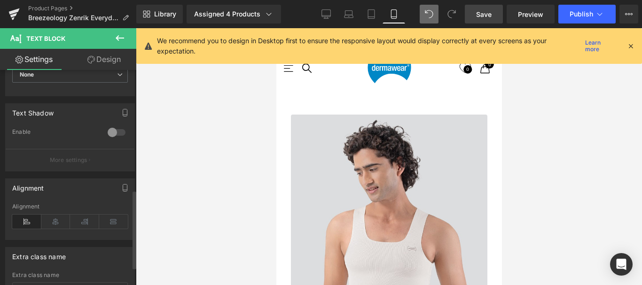
scroll to position [329, 0]
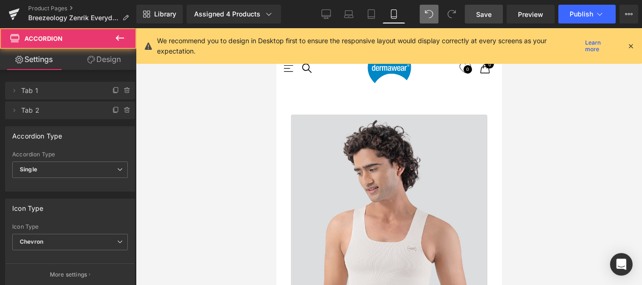
scroll to position [3751, 218]
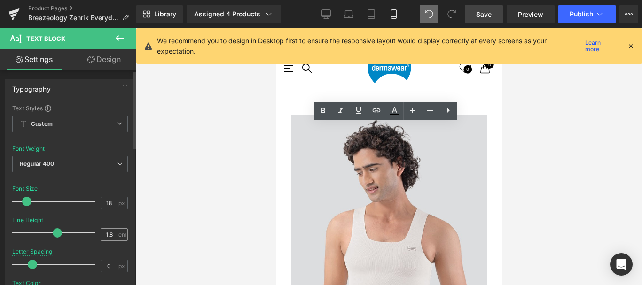
scroll to position [3806, 218]
click at [107, 233] on input "1.8" at bounding box center [109, 235] width 16 height 12
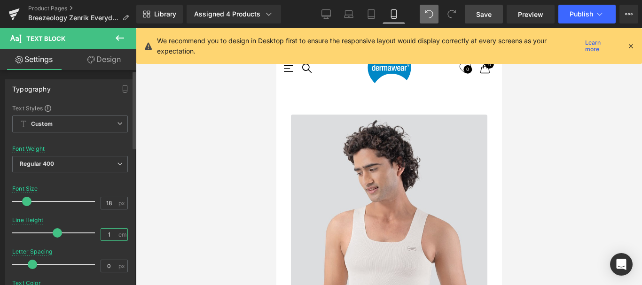
type input "1.5"
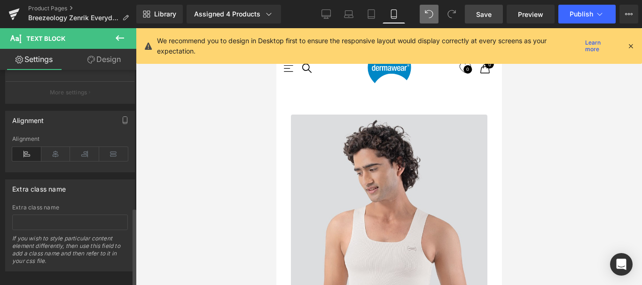
scroll to position [379, 0]
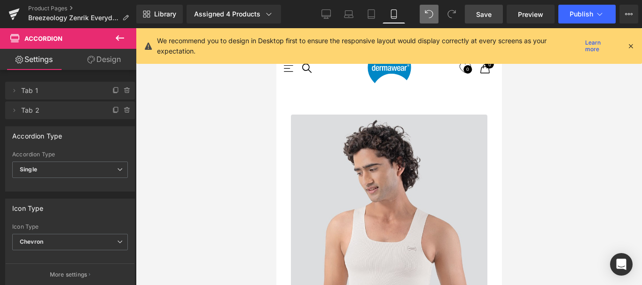
scroll to position [3731, 218]
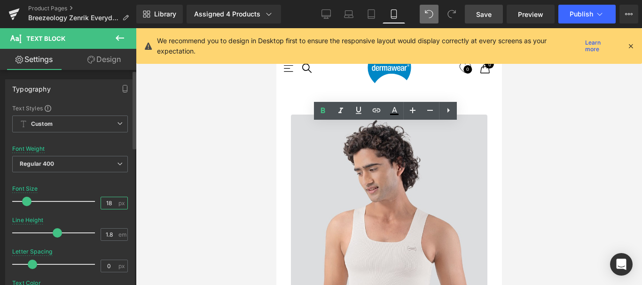
click at [106, 202] on input "18" at bounding box center [109, 203] width 16 height 12
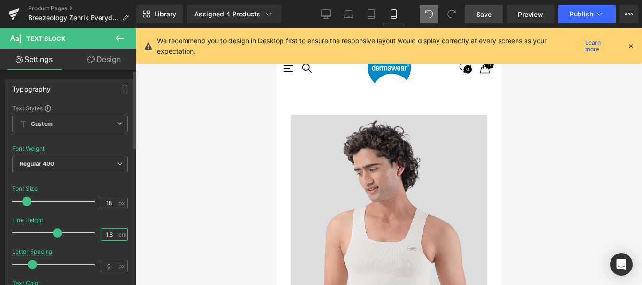
click at [106, 236] on input "1.8" at bounding box center [109, 235] width 16 height 12
type input "1.5"
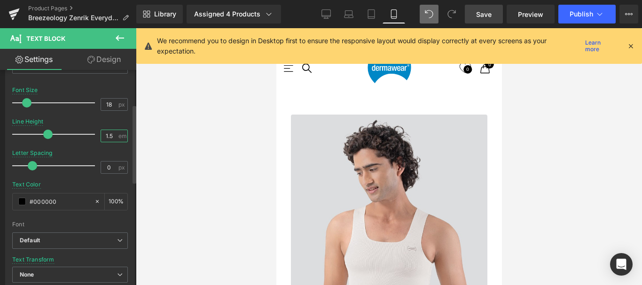
scroll to position [94, 0]
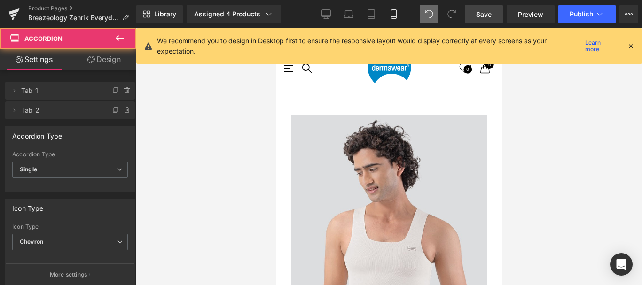
scroll to position [3742, 218]
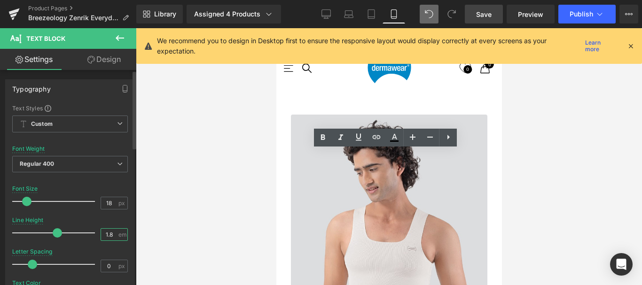
click at [106, 235] on input "1.8" at bounding box center [109, 235] width 16 height 12
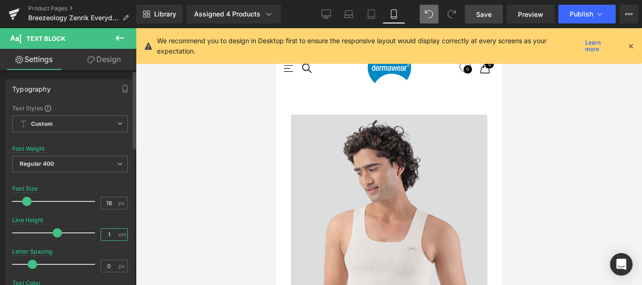
type input "1.5"
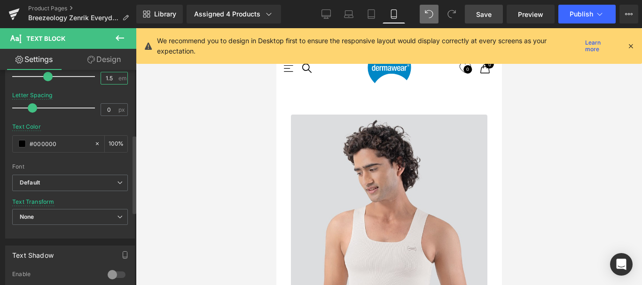
scroll to position [188, 0]
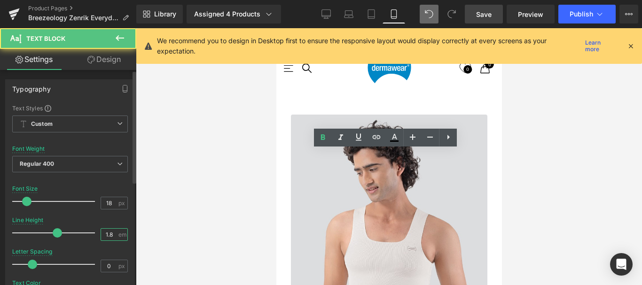
click at [108, 234] on input "1.8" at bounding box center [109, 235] width 16 height 12
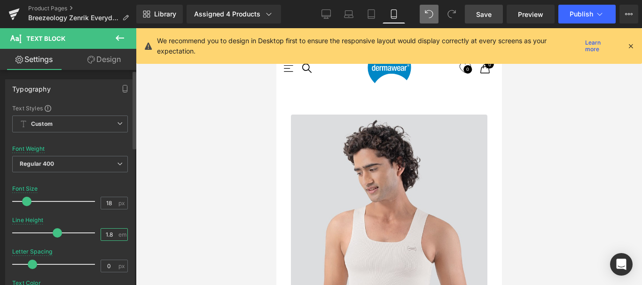
click at [108, 234] on input "1.8" at bounding box center [109, 235] width 16 height 12
type input "1.5"
click at [105, 233] on input "1.8" at bounding box center [109, 235] width 16 height 12
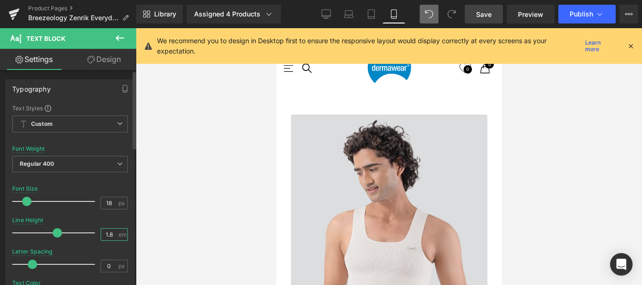
click at [105, 233] on input "1.8" at bounding box center [109, 235] width 16 height 12
type input "1.5"
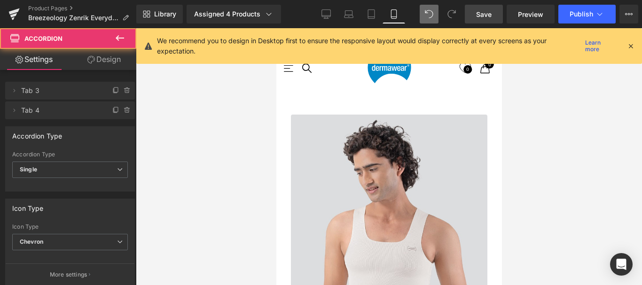
scroll to position [3744, 218]
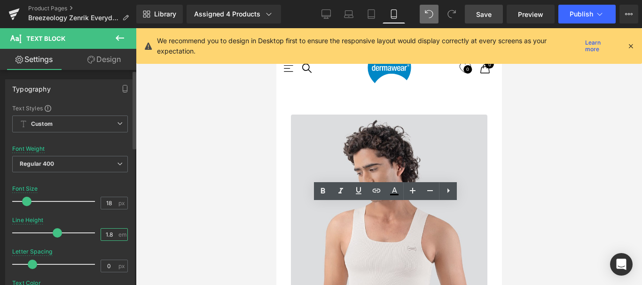
click at [107, 234] on input "1.8" at bounding box center [109, 235] width 16 height 12
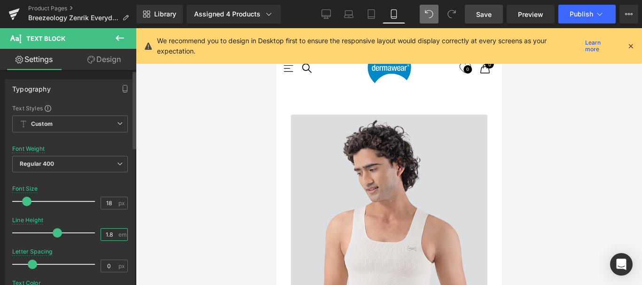
click at [107, 234] on input "1.8" at bounding box center [109, 235] width 16 height 12
type input "1.5"
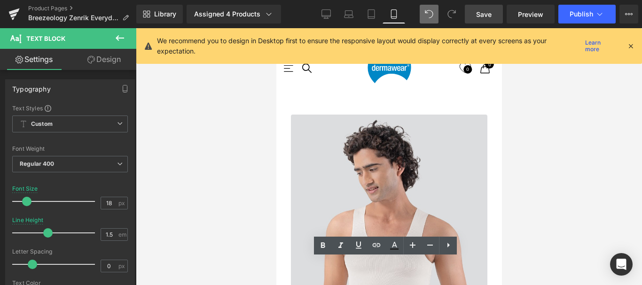
scroll to position [2191, 0]
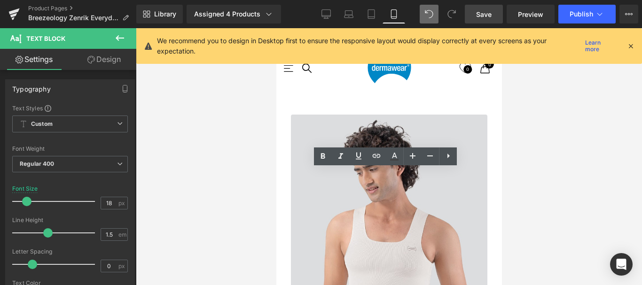
scroll to position [2144, 0]
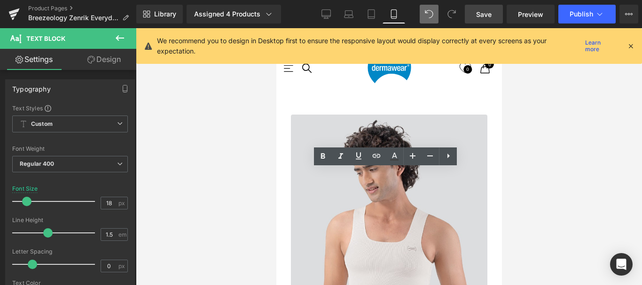
click at [534, 160] on div at bounding box center [389, 156] width 506 height 257
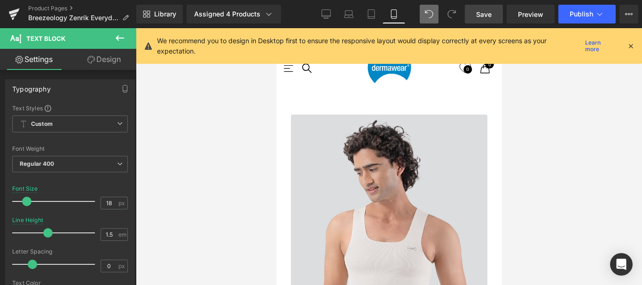
scroll to position [1721, 0]
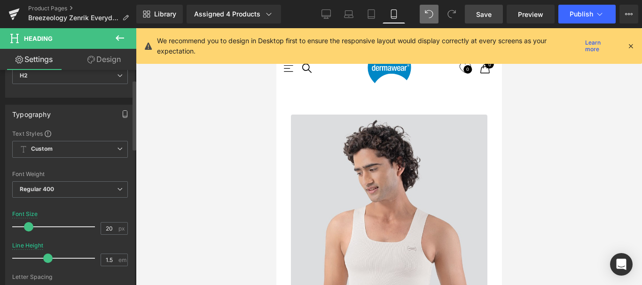
scroll to position [0, 0]
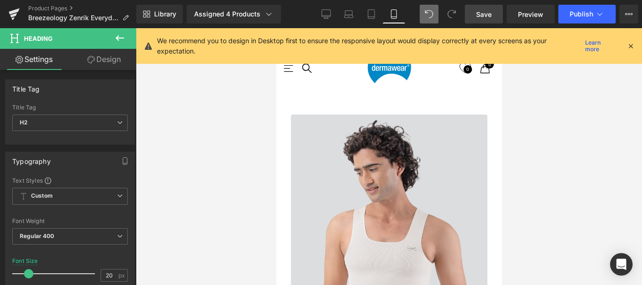
click at [112, 60] on link "Design" at bounding box center [104, 59] width 68 height 21
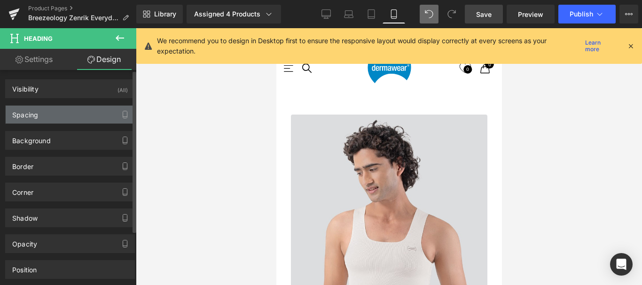
click at [36, 117] on div "Spacing" at bounding box center [25, 112] width 26 height 13
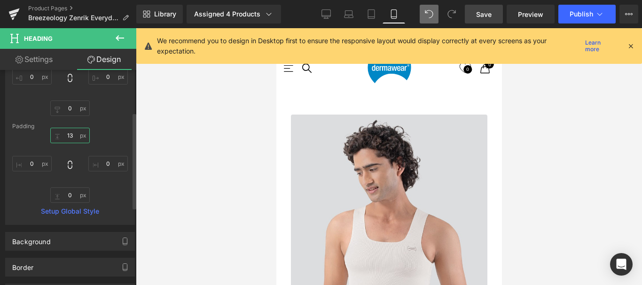
scroll to position [3753, 218]
click at [70, 135] on input "34" at bounding box center [69, 136] width 39 height 16
type input "30"
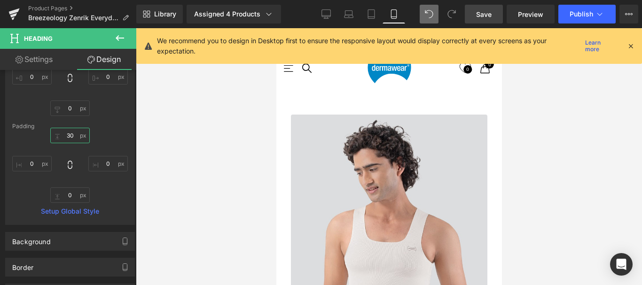
scroll to position [1251, 0]
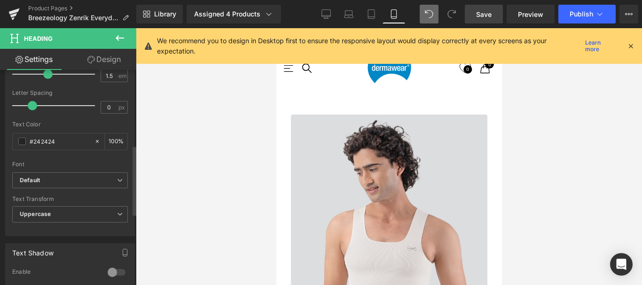
scroll to position [235, 0]
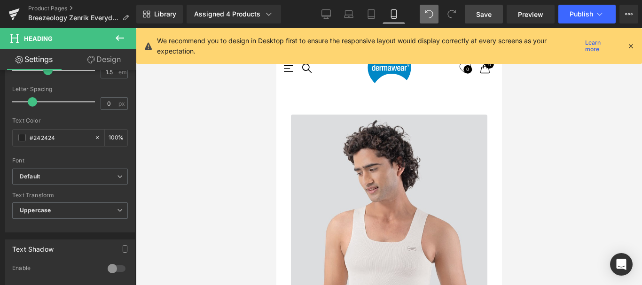
click at [101, 60] on link "Design" at bounding box center [104, 59] width 68 height 21
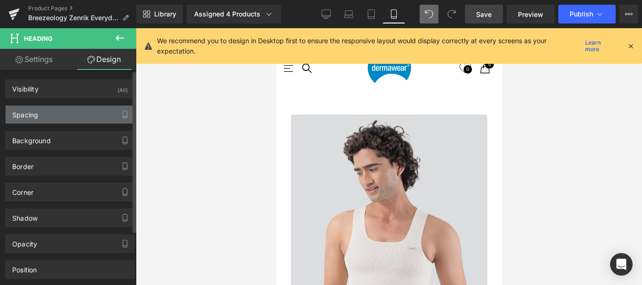
click at [43, 118] on div "Spacing" at bounding box center [70, 115] width 129 height 18
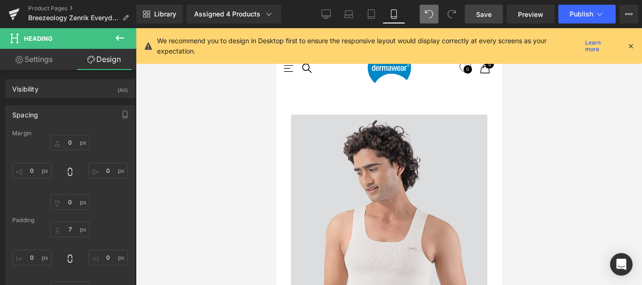
scroll to position [970, 0]
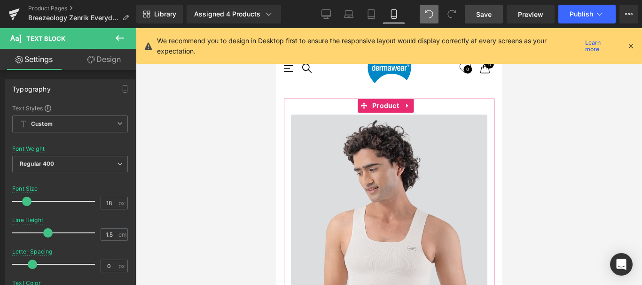
drag, startPoint x: 351, startPoint y: 165, endPoint x: 291, endPoint y: 167, distance: 60.2
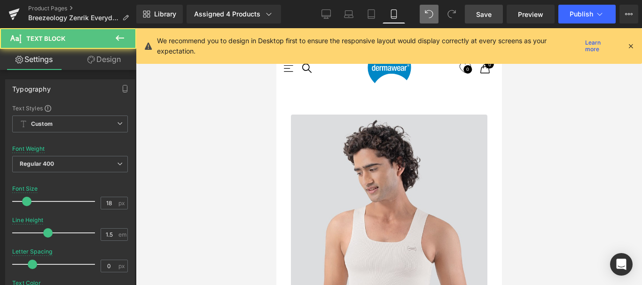
drag, startPoint x: 380, startPoint y: 179, endPoint x: 443, endPoint y: 177, distance: 63.5
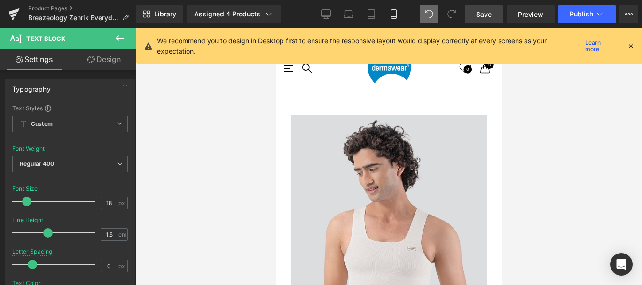
scroll to position [688, 0]
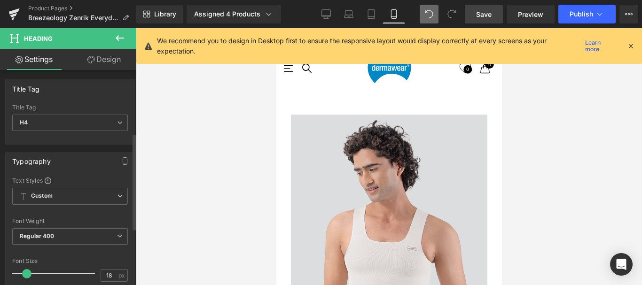
scroll to position [141, 0]
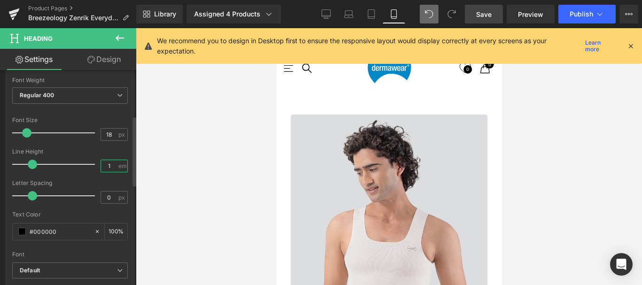
click at [108, 163] on input "1" at bounding box center [109, 166] width 16 height 12
type input "1.5"
click at [104, 56] on link "Design" at bounding box center [104, 59] width 68 height 21
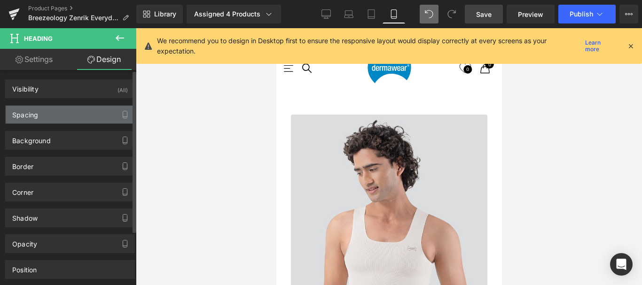
click at [48, 117] on div "Spacing" at bounding box center [70, 115] width 129 height 18
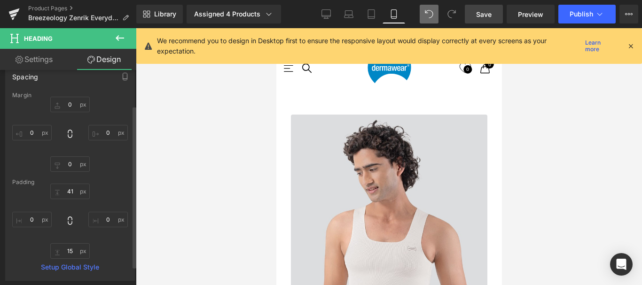
scroll to position [47, 0]
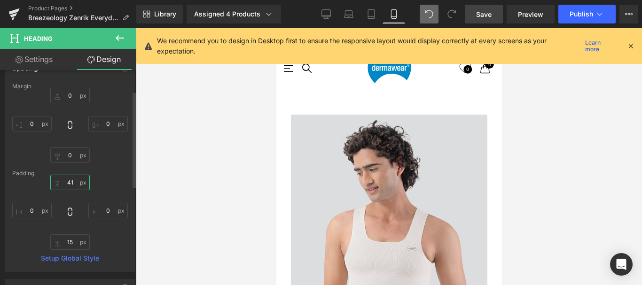
click at [69, 183] on input "41" at bounding box center [69, 183] width 39 height 16
type input "35"
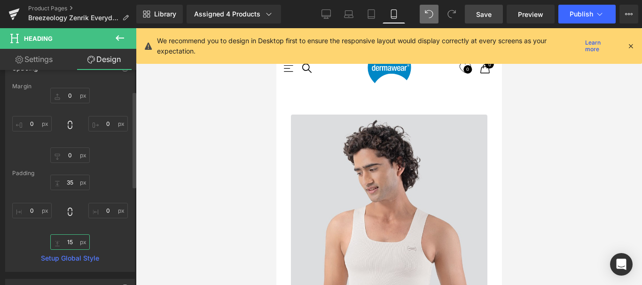
click at [68, 241] on input "15" at bounding box center [69, 242] width 39 height 16
click at [70, 241] on input "15" at bounding box center [69, 242] width 39 height 16
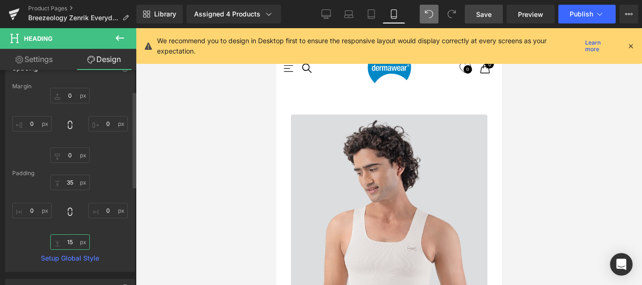
click at [70, 241] on input "15" at bounding box center [69, 242] width 39 height 16
type input "10"
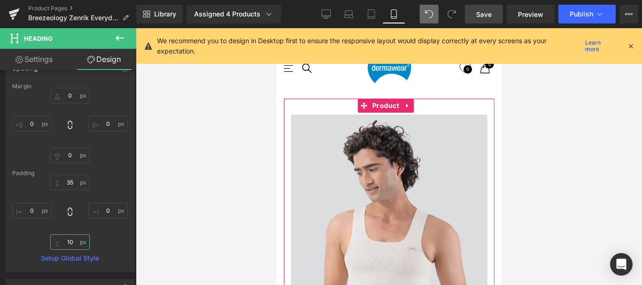
scroll to position [594, 0]
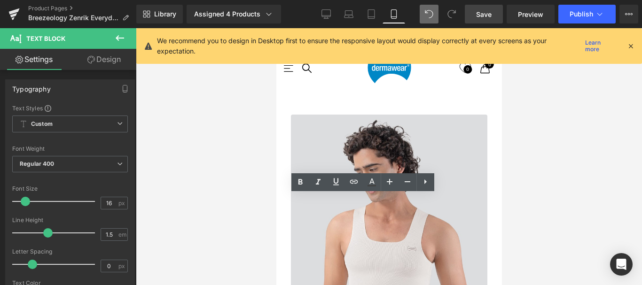
click at [345, 245] on div "Rendering Content" at bounding box center [321, 248] width 58 height 10
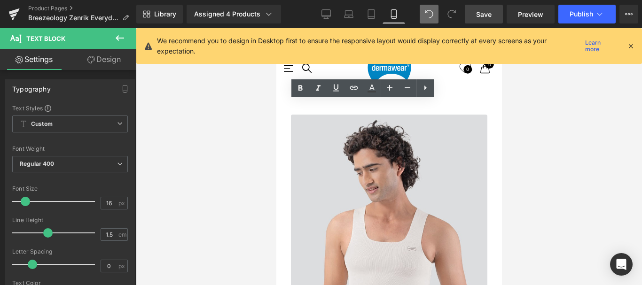
scroll to position [688, 0]
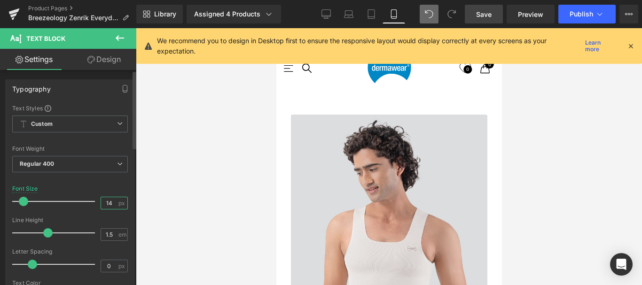
click at [109, 202] on input "14" at bounding box center [109, 203] width 16 height 12
type input "16"
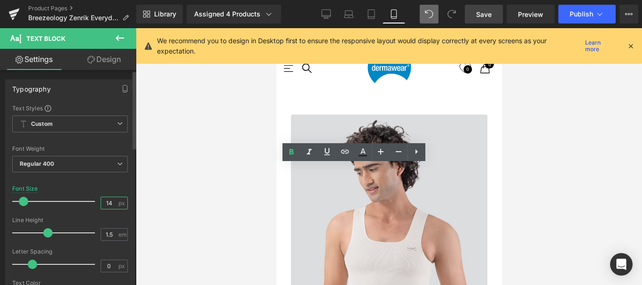
click at [108, 202] on input "14" at bounding box center [109, 203] width 16 height 12
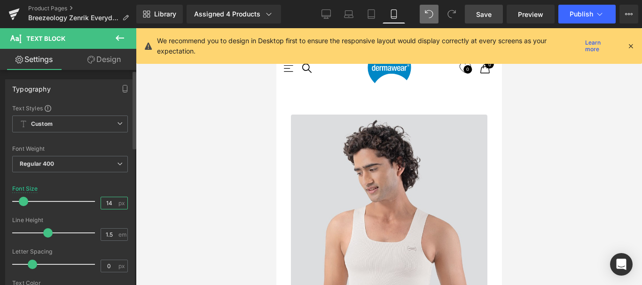
type input "16"
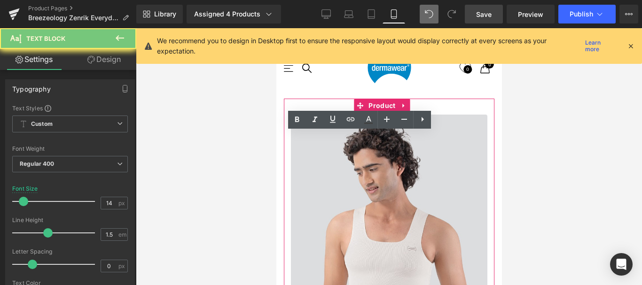
click at [259, 142] on div at bounding box center [389, 156] width 506 height 257
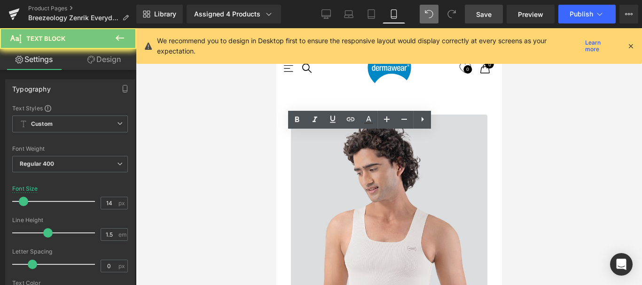
scroll to position [5, 12]
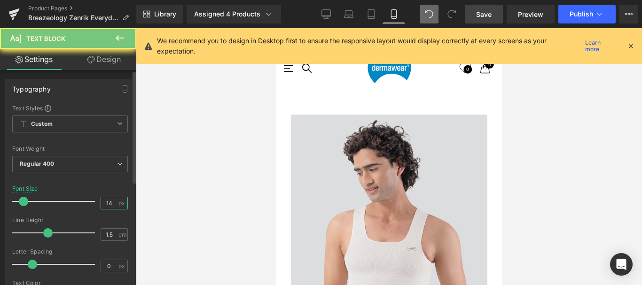
drag, startPoint x: 110, startPoint y: 117, endPoint x: 109, endPoint y: 201, distance: 83.6
click at [109, 201] on input "14" at bounding box center [109, 203] width 16 height 12
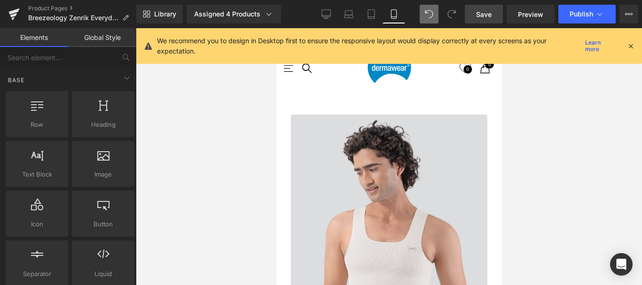
click at [485, 14] on span "Save" at bounding box center [484, 14] width 16 height 10
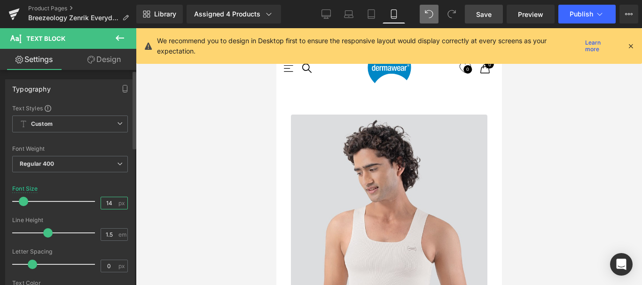
click at [108, 202] on input "14" at bounding box center [109, 203] width 16 height 12
type input "16"
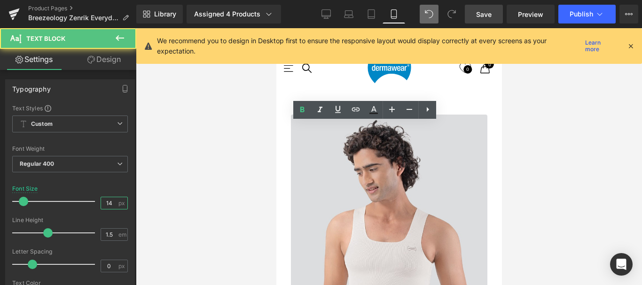
click at [110, 203] on input "14" at bounding box center [109, 203] width 16 height 12
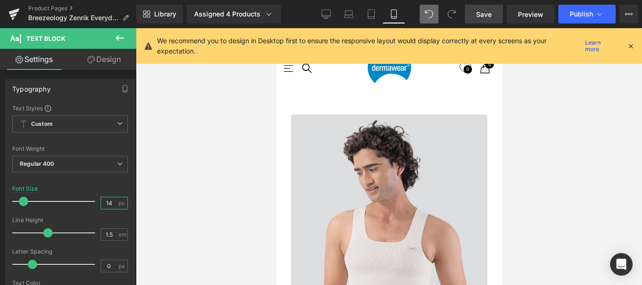
type input "16"
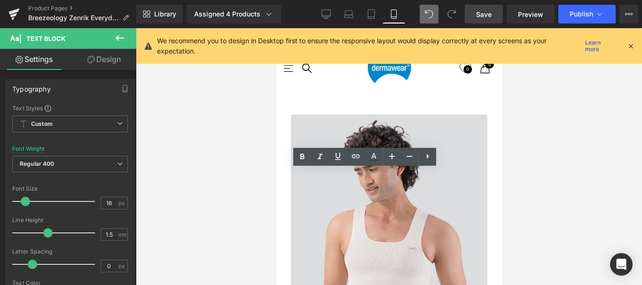
scroll to position [3758, 211]
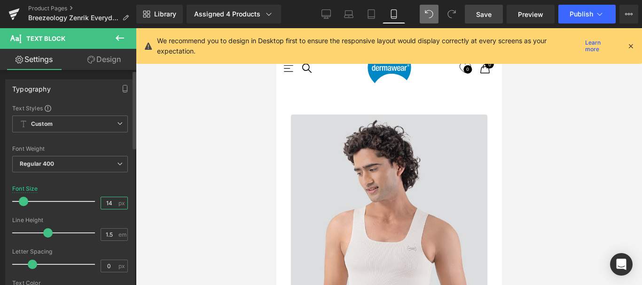
click at [109, 203] on input "14" at bounding box center [109, 203] width 16 height 12
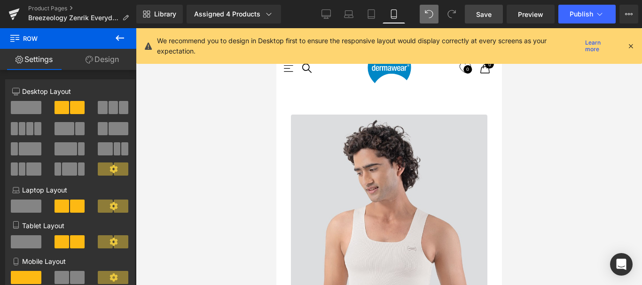
scroll to position [594, 0]
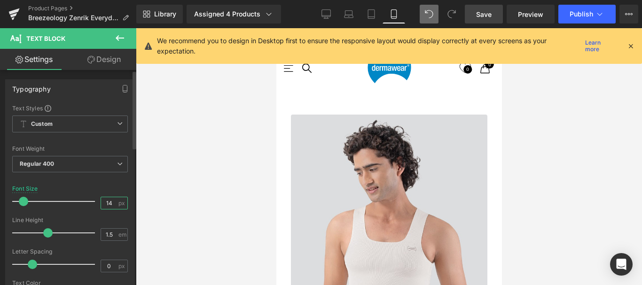
click at [109, 203] on input "14" at bounding box center [109, 203] width 16 height 12
type input "16"
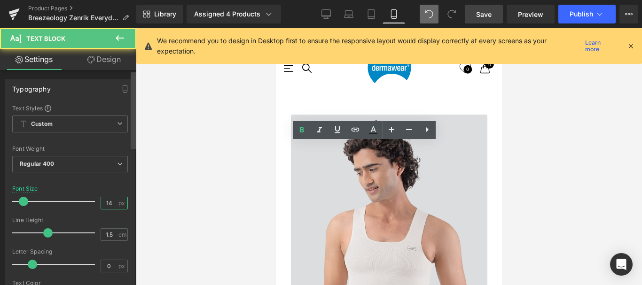
drag, startPoint x: 120, startPoint y: 201, endPoint x: 135, endPoint y: 200, distance: 15.5
click at [109, 202] on input "14" at bounding box center [109, 203] width 16 height 12
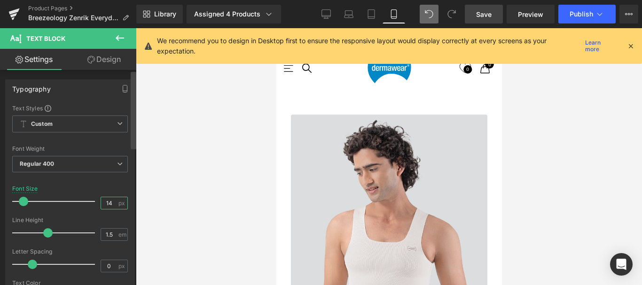
type input "16"
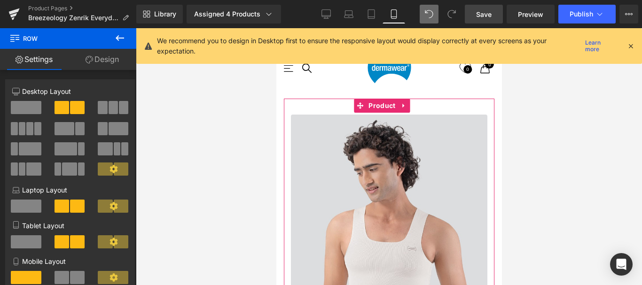
scroll to position [3758, 211]
drag, startPoint x: 349, startPoint y: 204, endPoint x: 344, endPoint y: 200, distance: 7.3
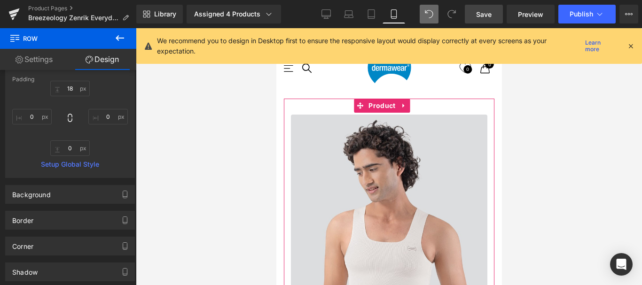
scroll to position [359, 0]
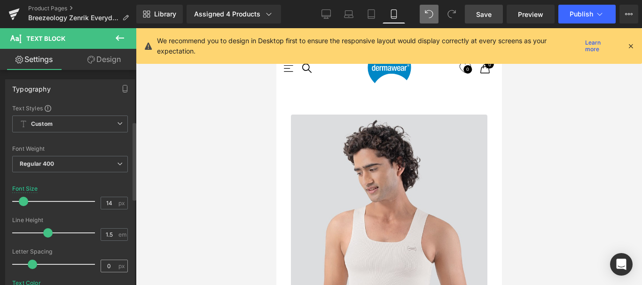
scroll to position [141, 0]
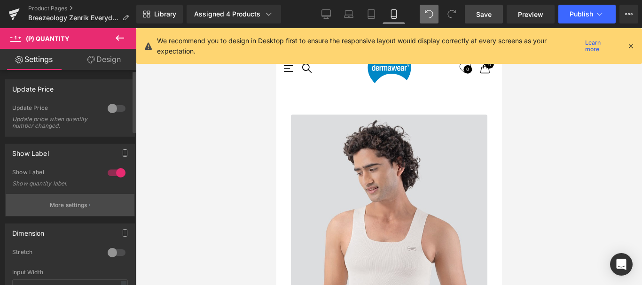
click at [64, 206] on p "More settings" at bounding box center [69, 205] width 38 height 8
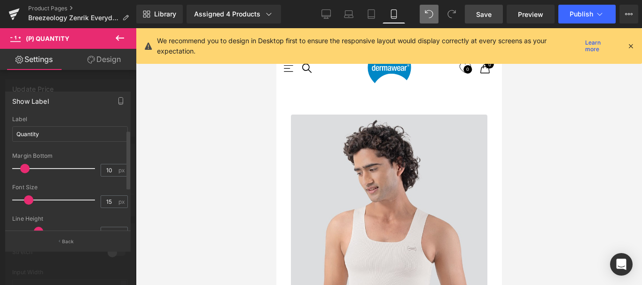
scroll to position [0, 0]
click at [104, 201] on input "15" at bounding box center [109, 202] width 16 height 12
click at [108, 202] on input "15" at bounding box center [109, 202] width 16 height 12
click at [109, 200] on input "18" at bounding box center [109, 202] width 16 height 12
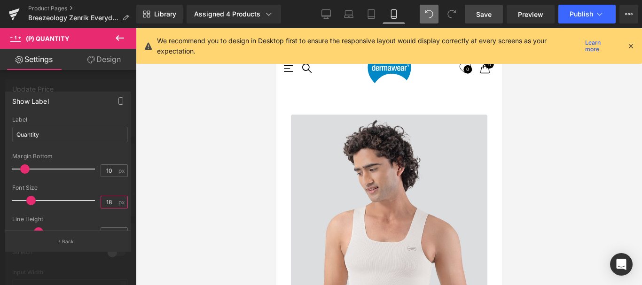
type input "15"
click at [307, 163] on div at bounding box center [388, 156] width 225 height 257
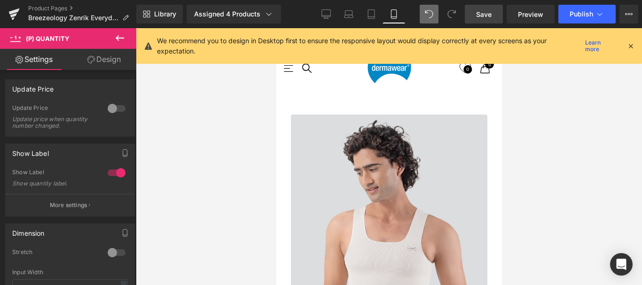
click at [108, 61] on link "Design" at bounding box center [104, 59] width 68 height 21
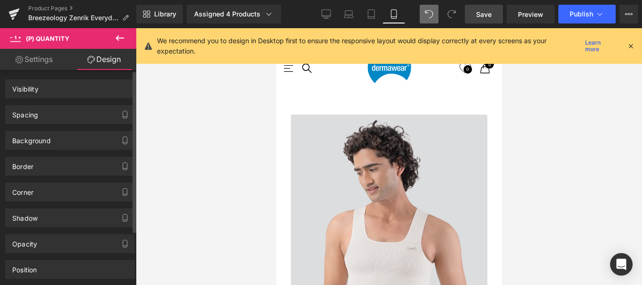
click at [31, 112] on div "Spacing" at bounding box center [25, 112] width 26 height 13
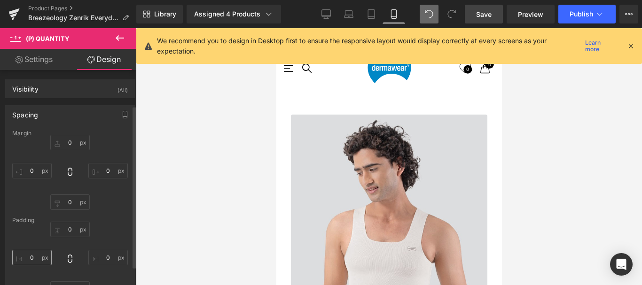
scroll to position [47, 0]
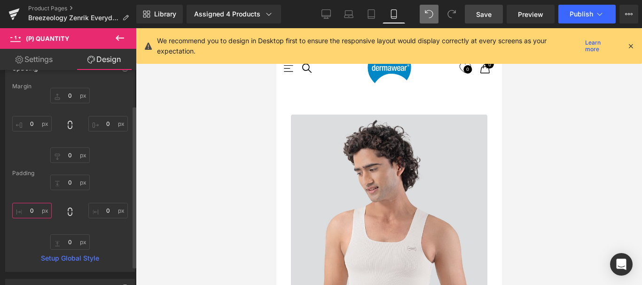
click at [31, 209] on input "0" at bounding box center [31, 211] width 39 height 16
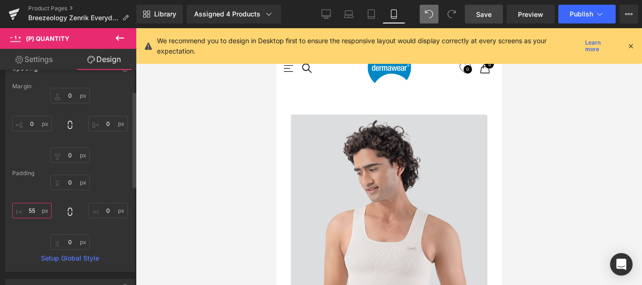
type input "5"
type input "0"
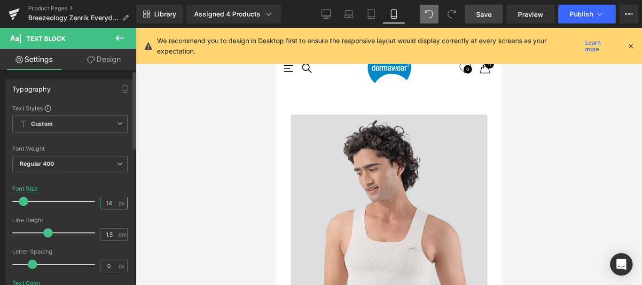
click at [109, 202] on input "14" at bounding box center [109, 203] width 16 height 12
type input "15"
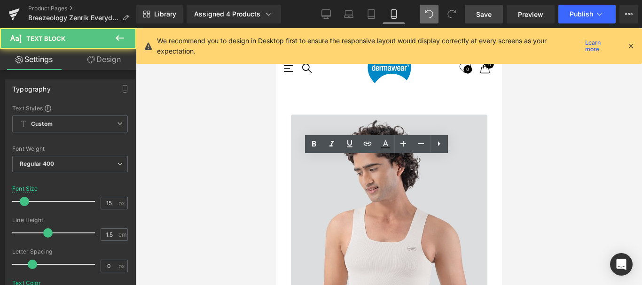
click at [114, 60] on link "Design" at bounding box center [104, 59] width 68 height 21
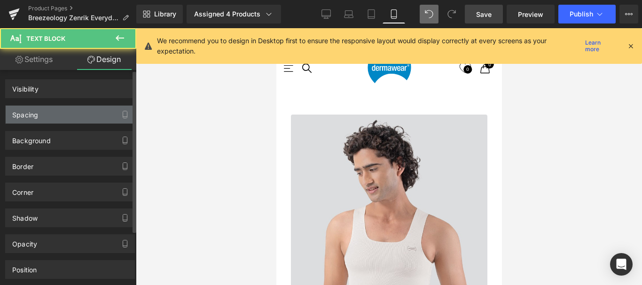
click at [27, 113] on div "Spacing" at bounding box center [25, 112] width 26 height 13
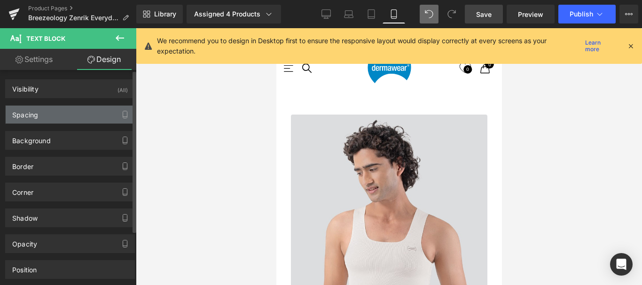
click at [27, 113] on div "Spacing" at bounding box center [25, 112] width 26 height 13
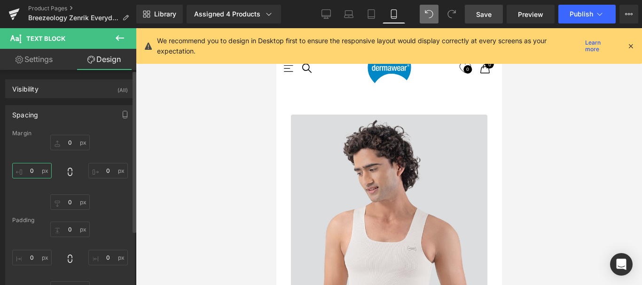
click at [31, 171] on input "0" at bounding box center [31, 171] width 39 height 16
click at [31, 170] on input "0" at bounding box center [31, 171] width 39 height 16
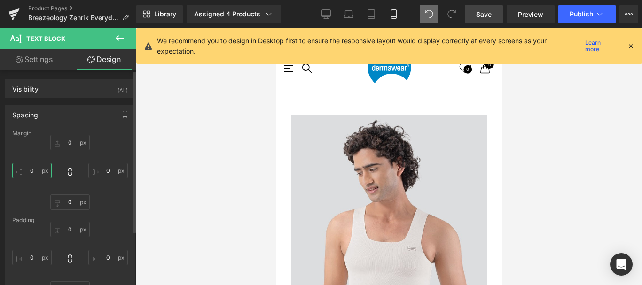
click at [31, 170] on input "0" at bounding box center [31, 171] width 39 height 16
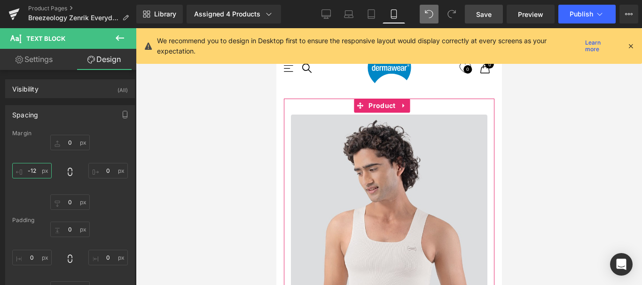
scroll to position [359, 0]
type input "-12"
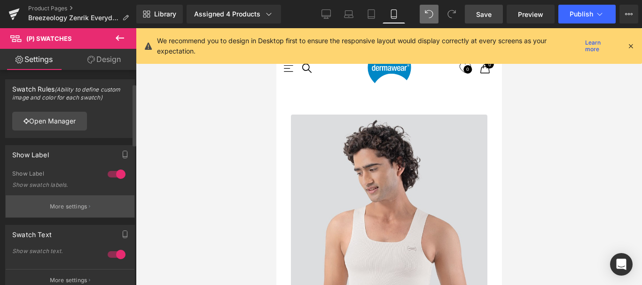
scroll to position [47, 0]
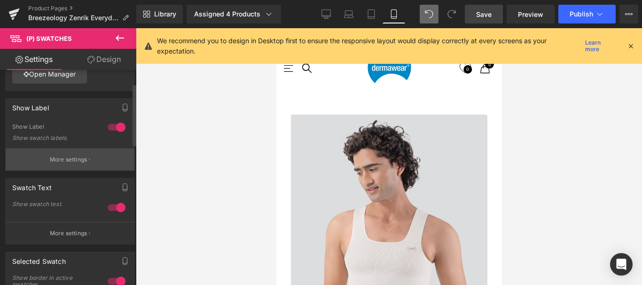
click at [67, 161] on p "More settings" at bounding box center [69, 159] width 38 height 8
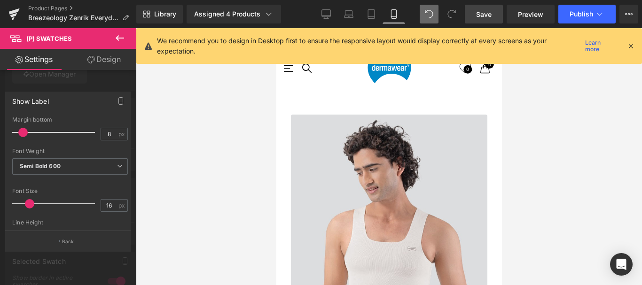
scroll to position [359, 0]
click at [120, 168] on span "Semi Bold 600" at bounding box center [70, 166] width 116 height 16
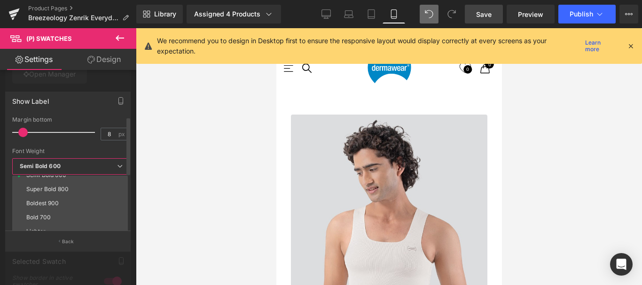
scroll to position [31, 0]
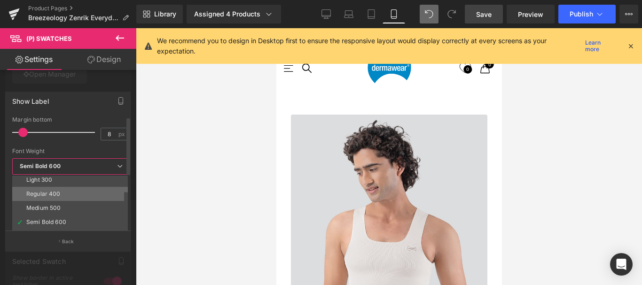
click at [55, 192] on div "Regular 400" at bounding box center [43, 194] width 34 height 7
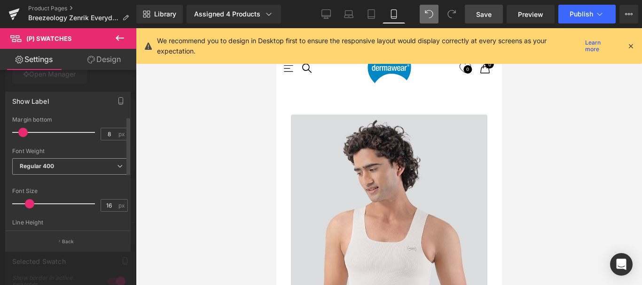
click at [83, 172] on span "Regular 400" at bounding box center [70, 166] width 116 height 16
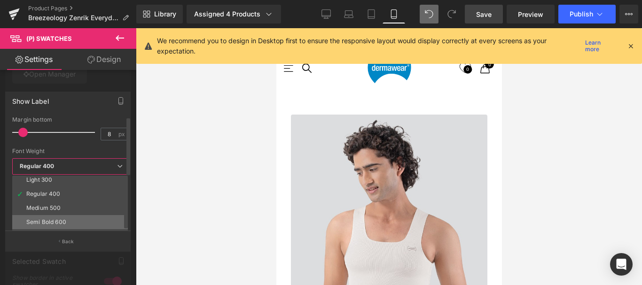
drag, startPoint x: 58, startPoint y: 219, endPoint x: 93, endPoint y: 100, distance: 124.4
click at [58, 219] on div "Semi Bold 600" at bounding box center [46, 222] width 40 height 7
click at [484, 17] on span "Save" at bounding box center [484, 14] width 16 height 10
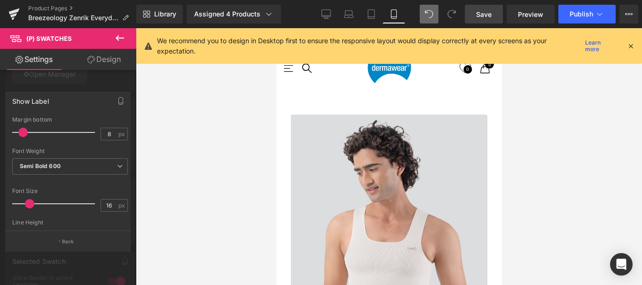
scroll to position [688, 0]
click at [365, 129] on div at bounding box center [388, 156] width 225 height 257
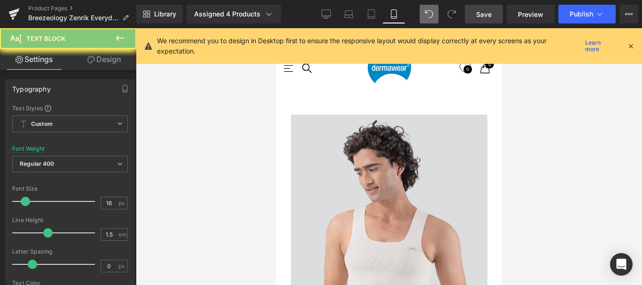
click at [479, 15] on span "Save" at bounding box center [484, 14] width 16 height 10
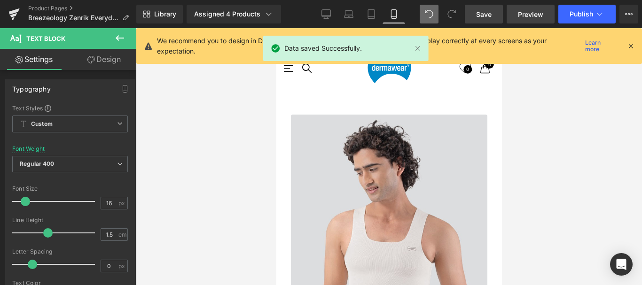
click at [536, 16] on span "Preview" at bounding box center [530, 14] width 25 height 10
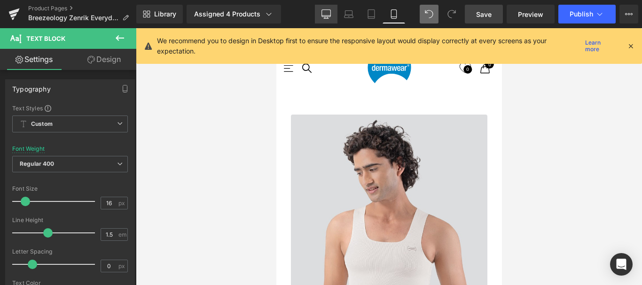
click at [324, 14] on icon at bounding box center [325, 13] width 9 height 9
click at [325, 14] on icon at bounding box center [325, 13] width 9 height 9
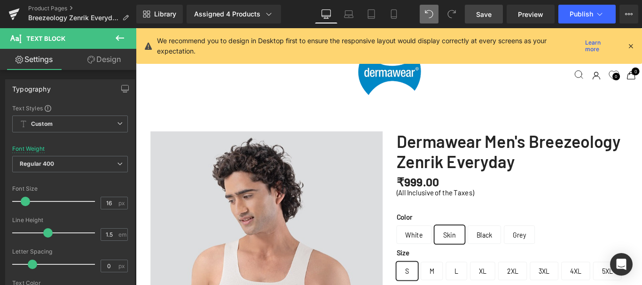
scroll to position [3001, 554]
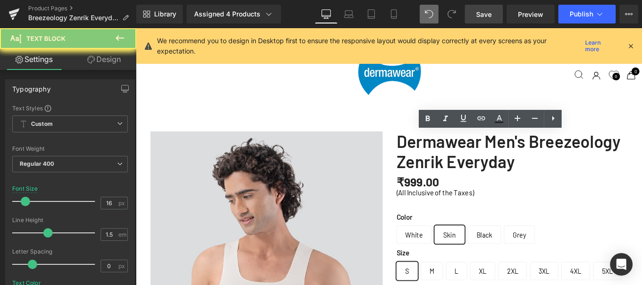
click at [483, 14] on span "Save" at bounding box center [484, 14] width 16 height 10
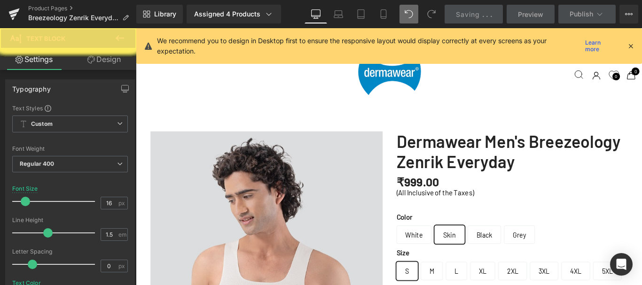
scroll to position [218, 0]
click at [489, 14] on div "Saving . . ." at bounding box center [474, 14] width 36 height 10
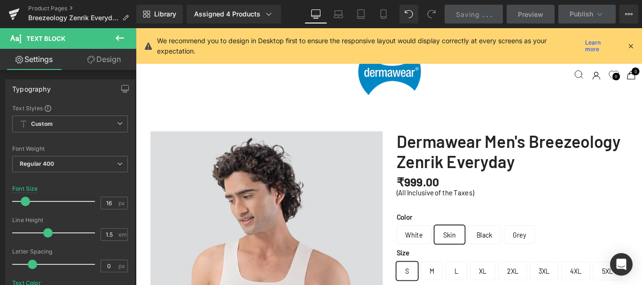
scroll to position [3001, 554]
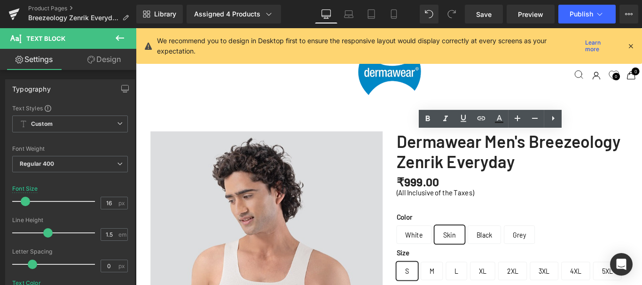
click at [98, 59] on link "Design" at bounding box center [104, 59] width 68 height 21
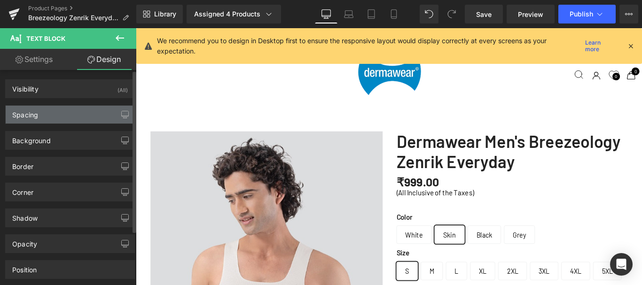
click at [40, 115] on div "Spacing" at bounding box center [70, 115] width 129 height 18
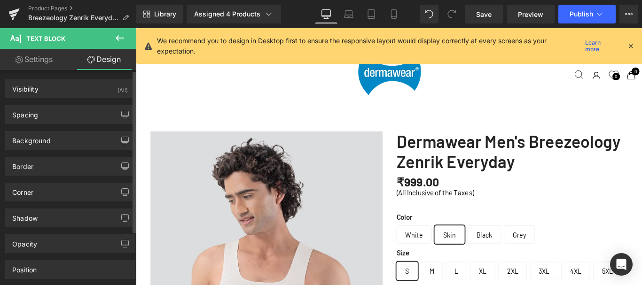
click at [0, 0] on input "text" at bounding box center [0, 0] width 0 height 0
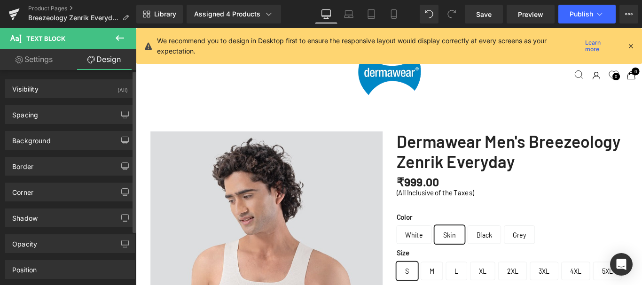
click at [0, 0] on input "text" at bounding box center [0, 0] width 0 height 0
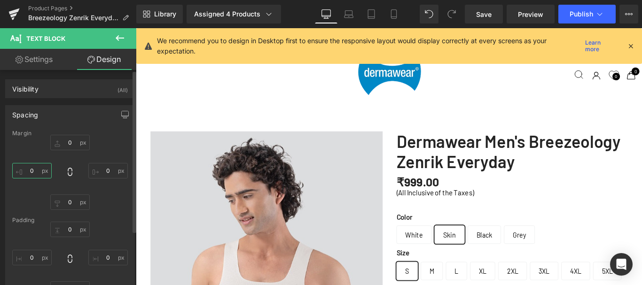
type input "0"
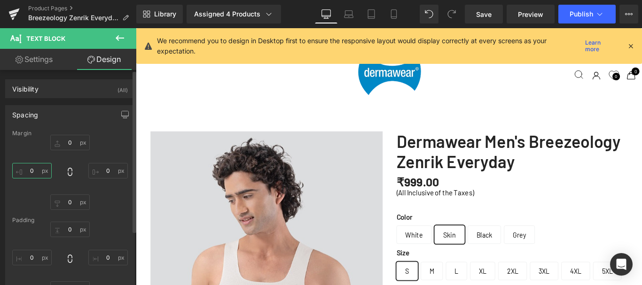
type input "0"
click at [33, 169] on input "0" at bounding box center [31, 171] width 39 height 16
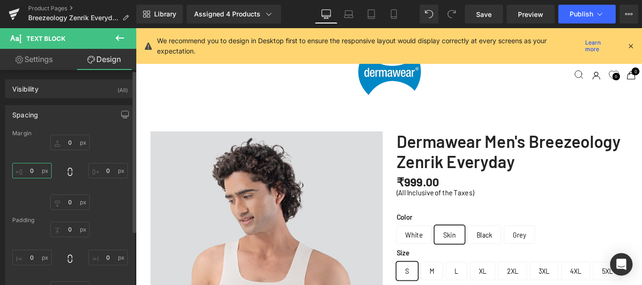
click at [33, 169] on input "0" at bounding box center [31, 171] width 39 height 16
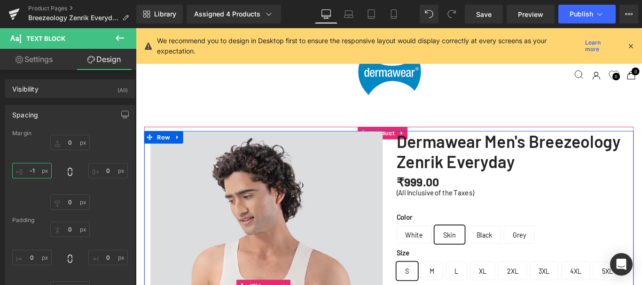
type input "-12"
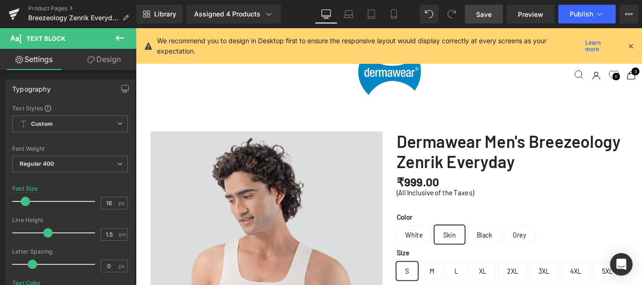
click at [481, 11] on span "Save" at bounding box center [484, 14] width 16 height 10
click at [482, 16] on span "Save" at bounding box center [484, 14] width 16 height 10
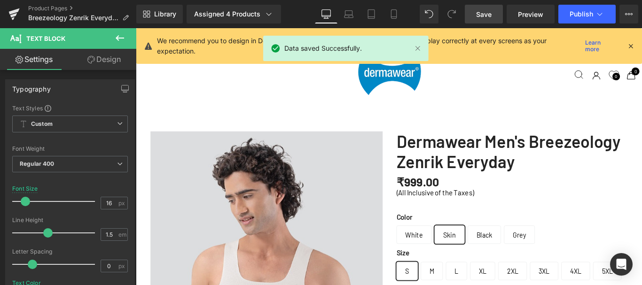
scroll to position [11, 0]
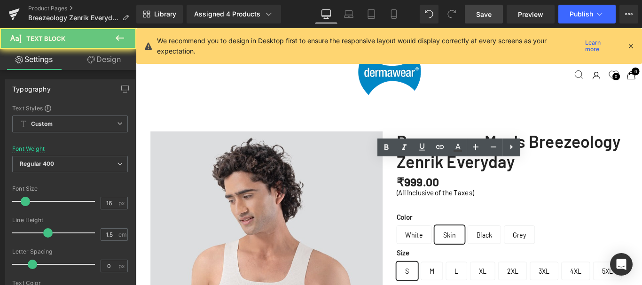
drag, startPoint x: 460, startPoint y: 187, endPoint x: 657, endPoint y: 50, distance: 240.6
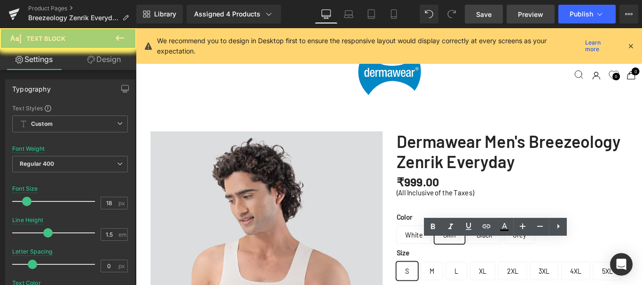
click at [524, 15] on span "Preview" at bounding box center [530, 14] width 25 height 10
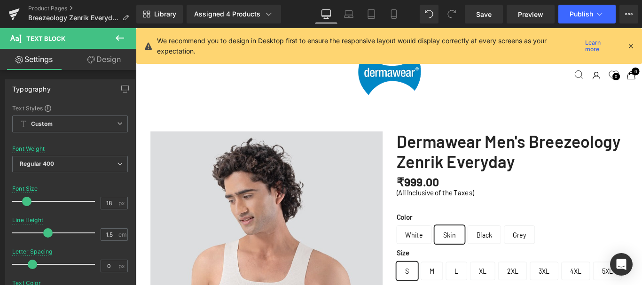
scroll to position [0, 0]
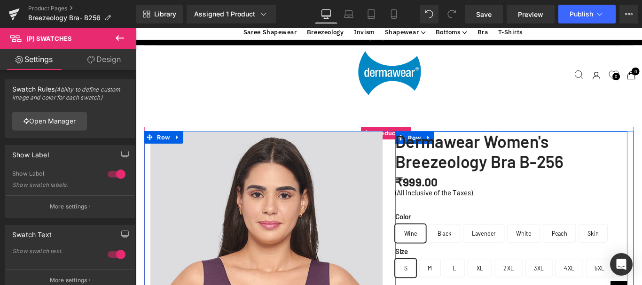
scroll to position [282, 0]
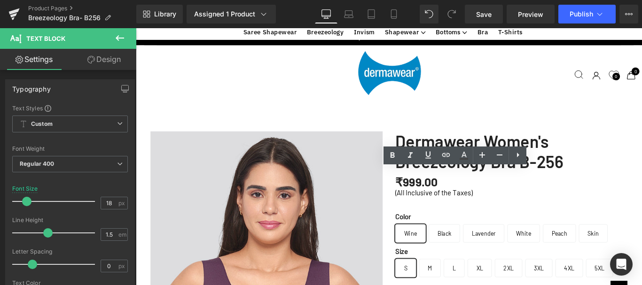
scroll to position [329, 0]
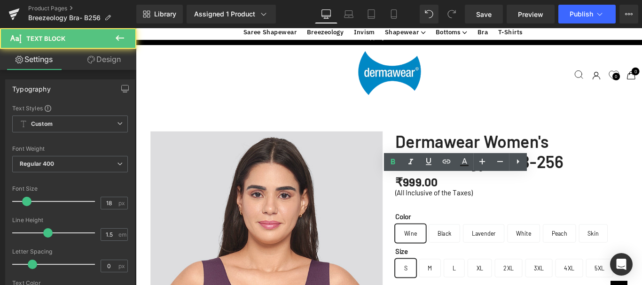
click at [527, 160] on div "Text Color Highlight Color #333333" at bounding box center [455, 162] width 143 height 18
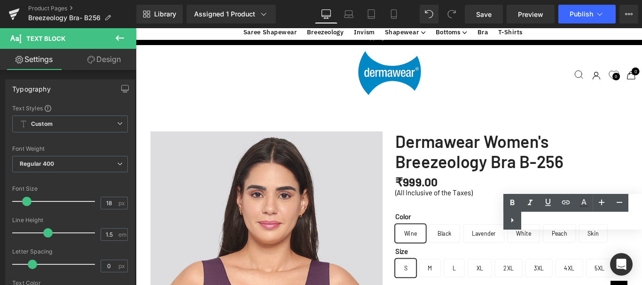
scroll to position [235, 0]
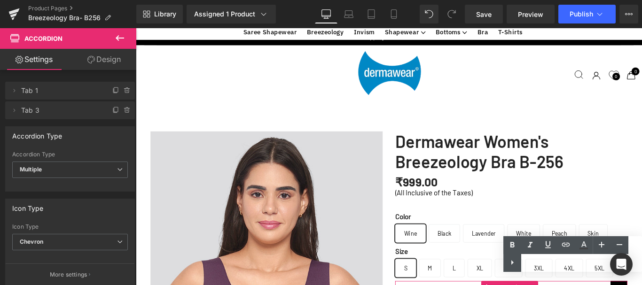
scroll to position [282, 0]
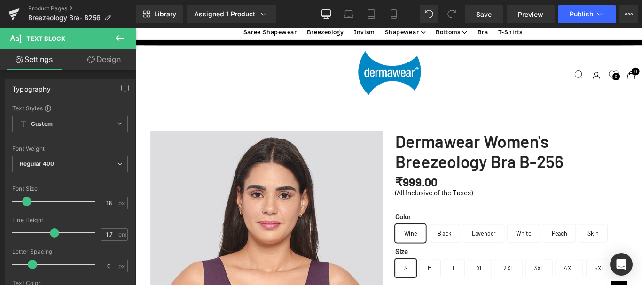
scroll to position [188, 0]
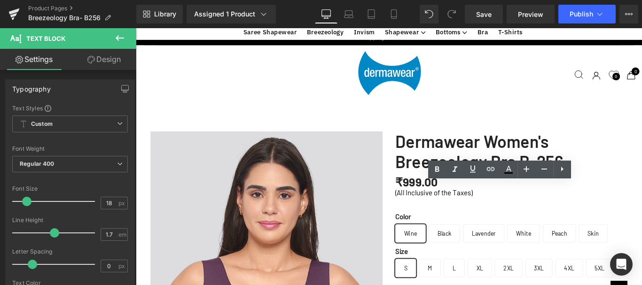
drag, startPoint x: 563, startPoint y: 250, endPoint x: 572, endPoint y: 253, distance: 9.1
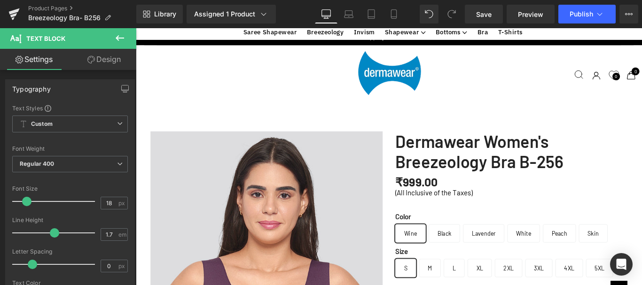
scroll to position [423, 0]
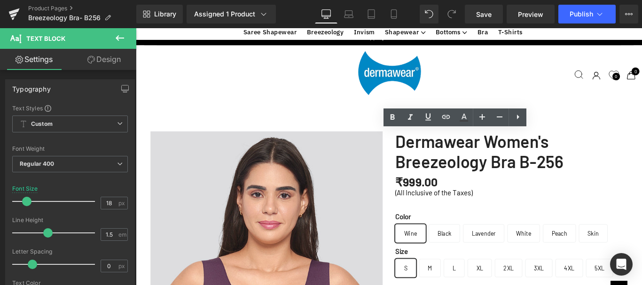
click at [526, 126] on div "Text Color Highlight Color #333333" at bounding box center [454, 118] width 143 height 18
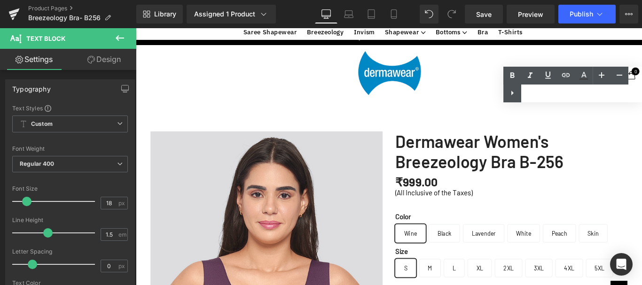
scroll to position [470, 0]
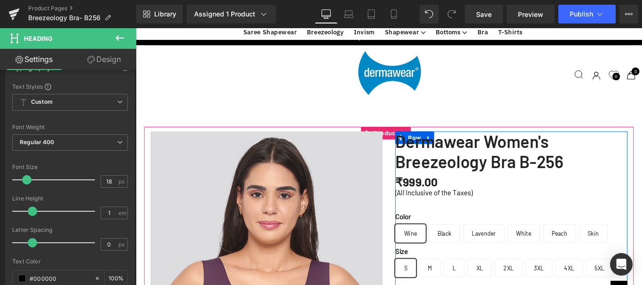
scroll to position [517, 0]
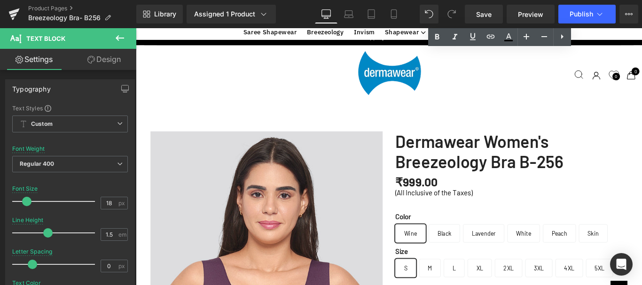
scroll to position [1362, 0]
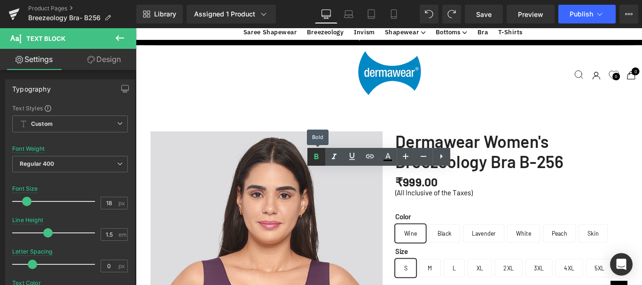
click at [319, 157] on icon at bounding box center [316, 156] width 11 height 11
click at [317, 156] on icon at bounding box center [316, 157] width 4 height 6
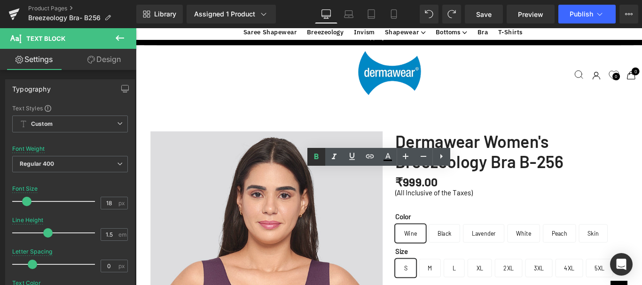
click at [318, 157] on icon at bounding box center [316, 157] width 4 height 6
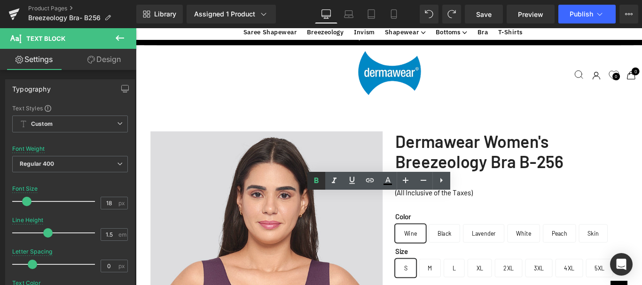
click at [317, 178] on icon at bounding box center [316, 181] width 4 height 6
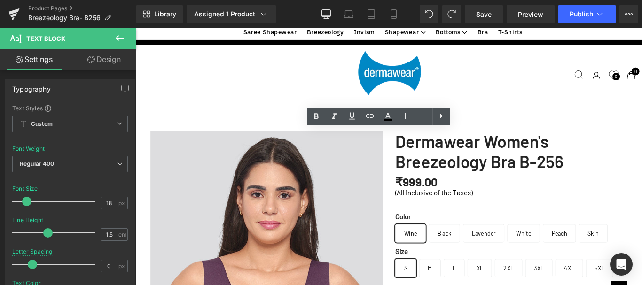
scroll to position [1456, 0]
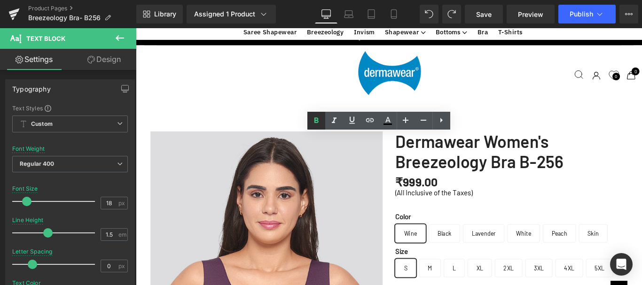
click at [315, 119] on icon at bounding box center [316, 121] width 4 height 6
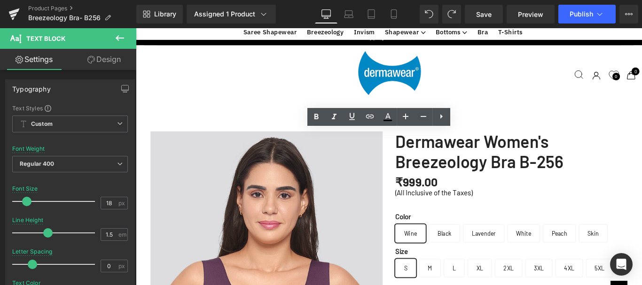
scroll to position [1503, 0]
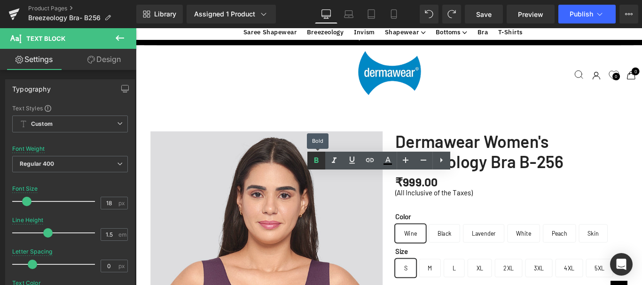
click at [319, 159] on icon at bounding box center [316, 160] width 11 height 11
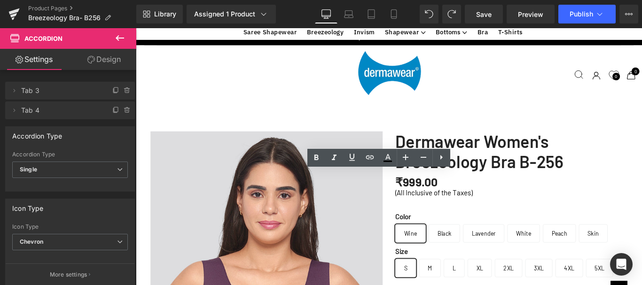
scroll to position [1409, 0]
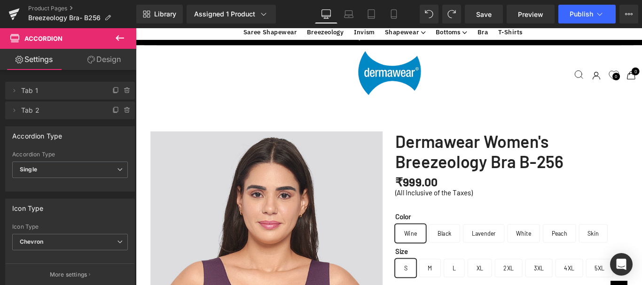
scroll to position [846, 0]
click at [487, 15] on span "Save" at bounding box center [484, 14] width 16 height 10
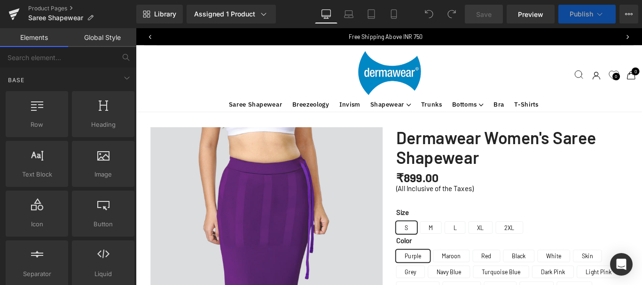
scroll to position [235, 0]
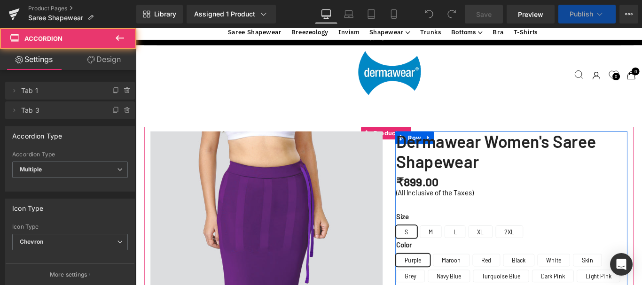
scroll to position [253, 0]
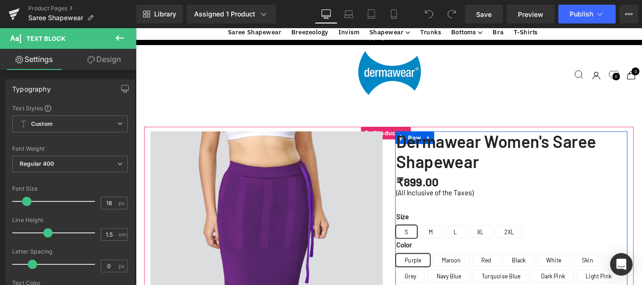
drag, startPoint x: 433, startPoint y: 236, endPoint x: 595, endPoint y: 232, distance: 162.6
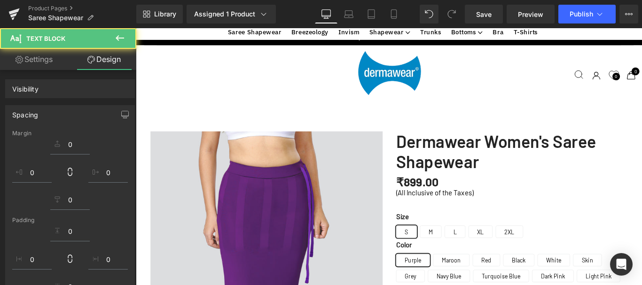
drag, startPoint x: 432, startPoint y: 249, endPoint x: 427, endPoint y: 251, distance: 5.8
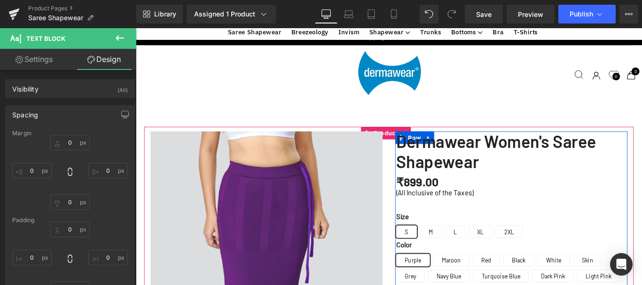
drag, startPoint x: 433, startPoint y: 248, endPoint x: 426, endPoint y: 249, distance: 7.6
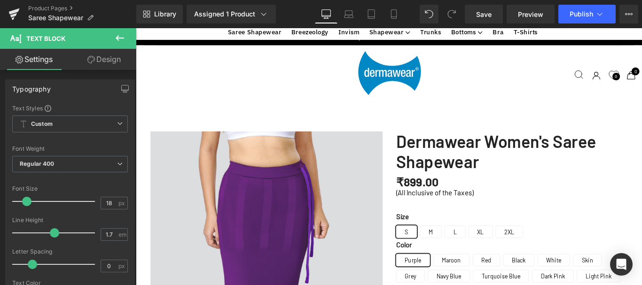
scroll to position [300, 0]
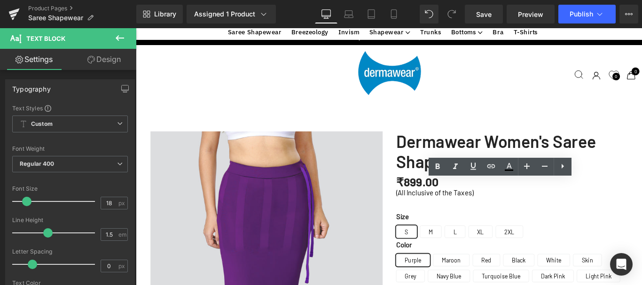
click at [560, 163] on icon at bounding box center [562, 166] width 11 height 11
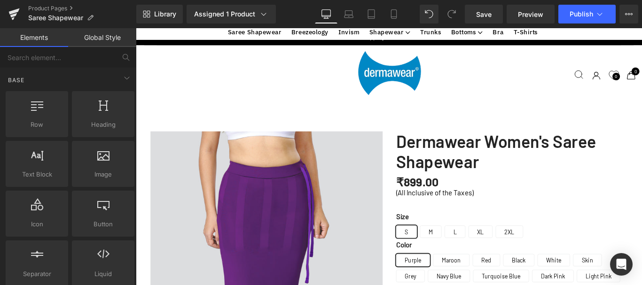
scroll to position [347, 0]
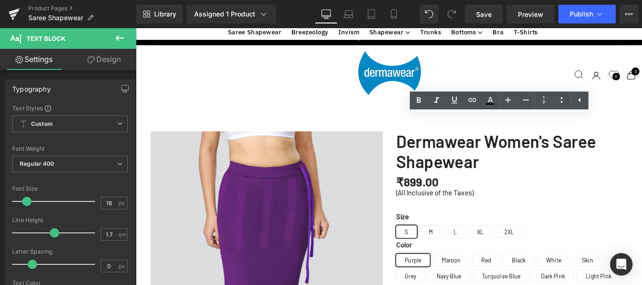
scroll to position [300, 0]
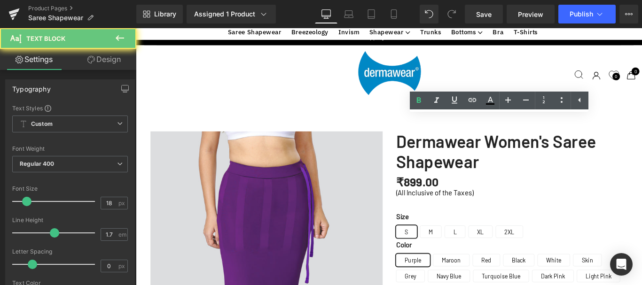
drag, startPoint x: 424, startPoint y: 176, endPoint x: 472, endPoint y: 41, distance: 142.6
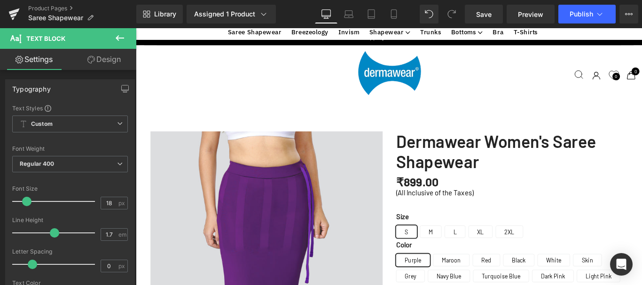
drag, startPoint x: 558, startPoint y: 177, endPoint x: 564, endPoint y: 177, distance: 6.6
